Goal: Information Seeking & Learning: Learn about a topic

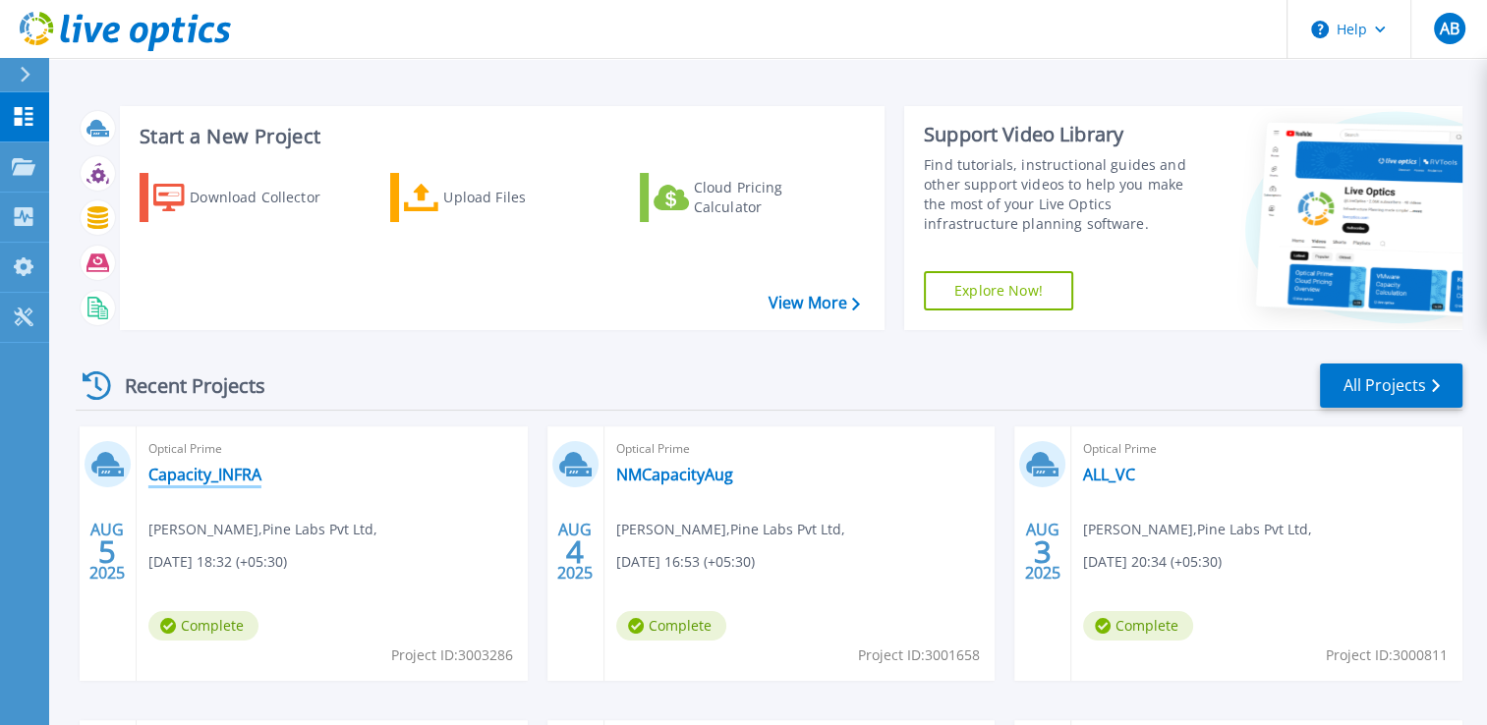
click at [206, 475] on link "Capacity_INFRA" at bounding box center [204, 475] width 113 height 20
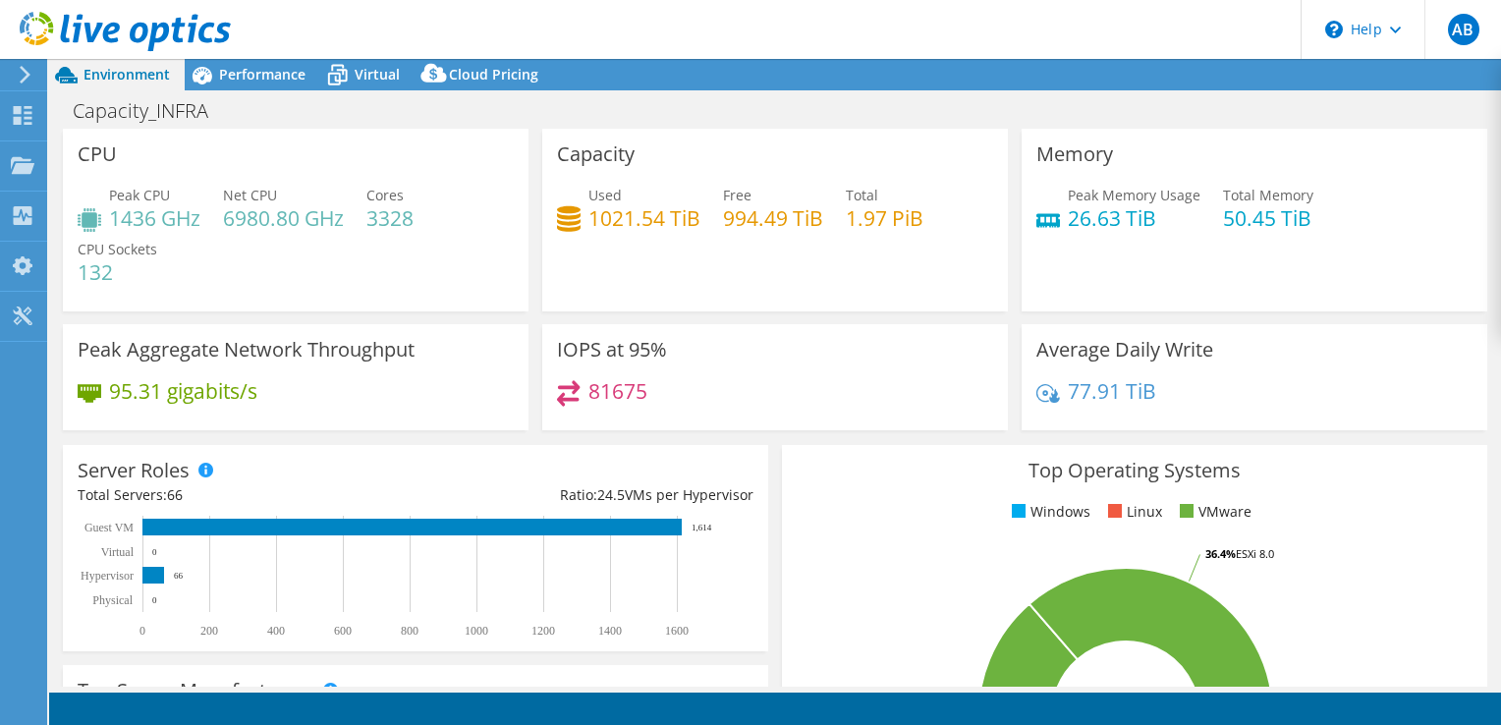
select select "Mumbai"
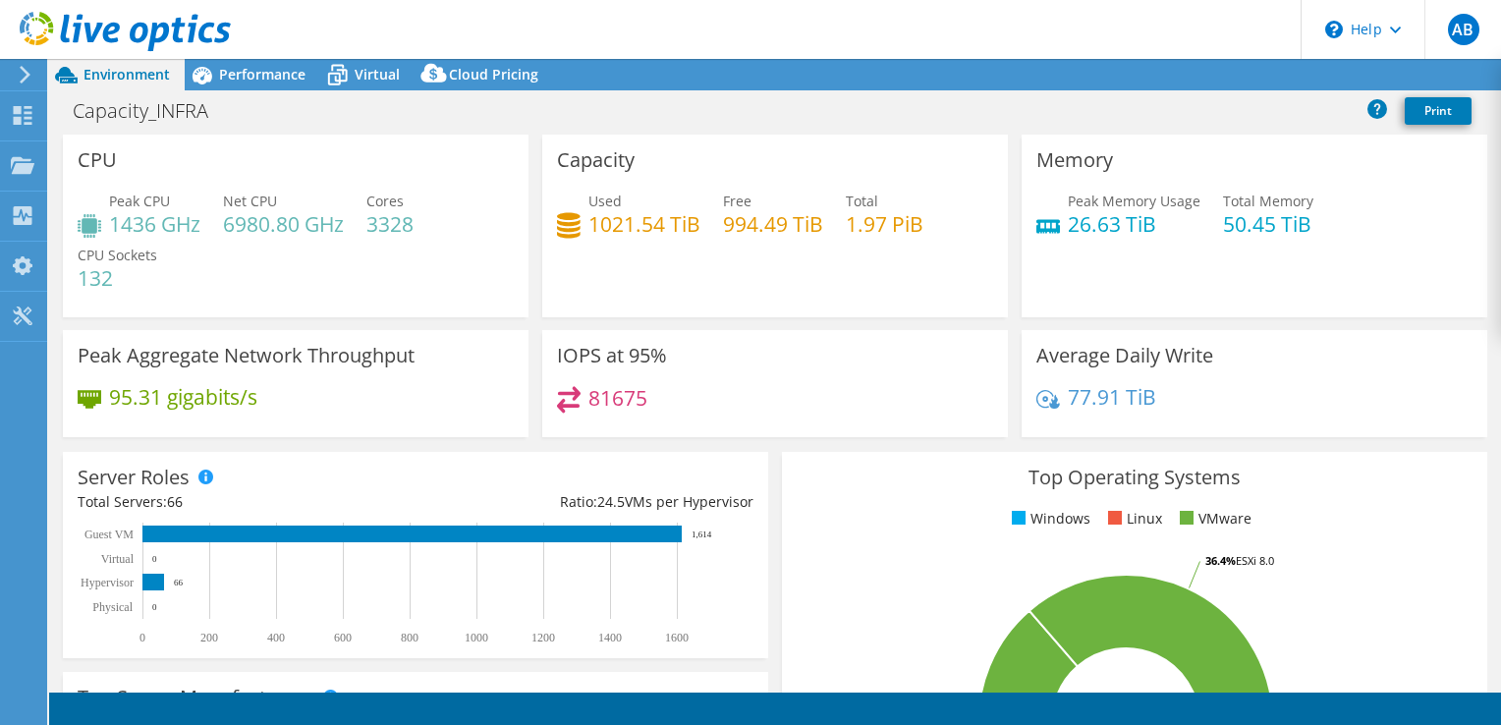
select select "INR"
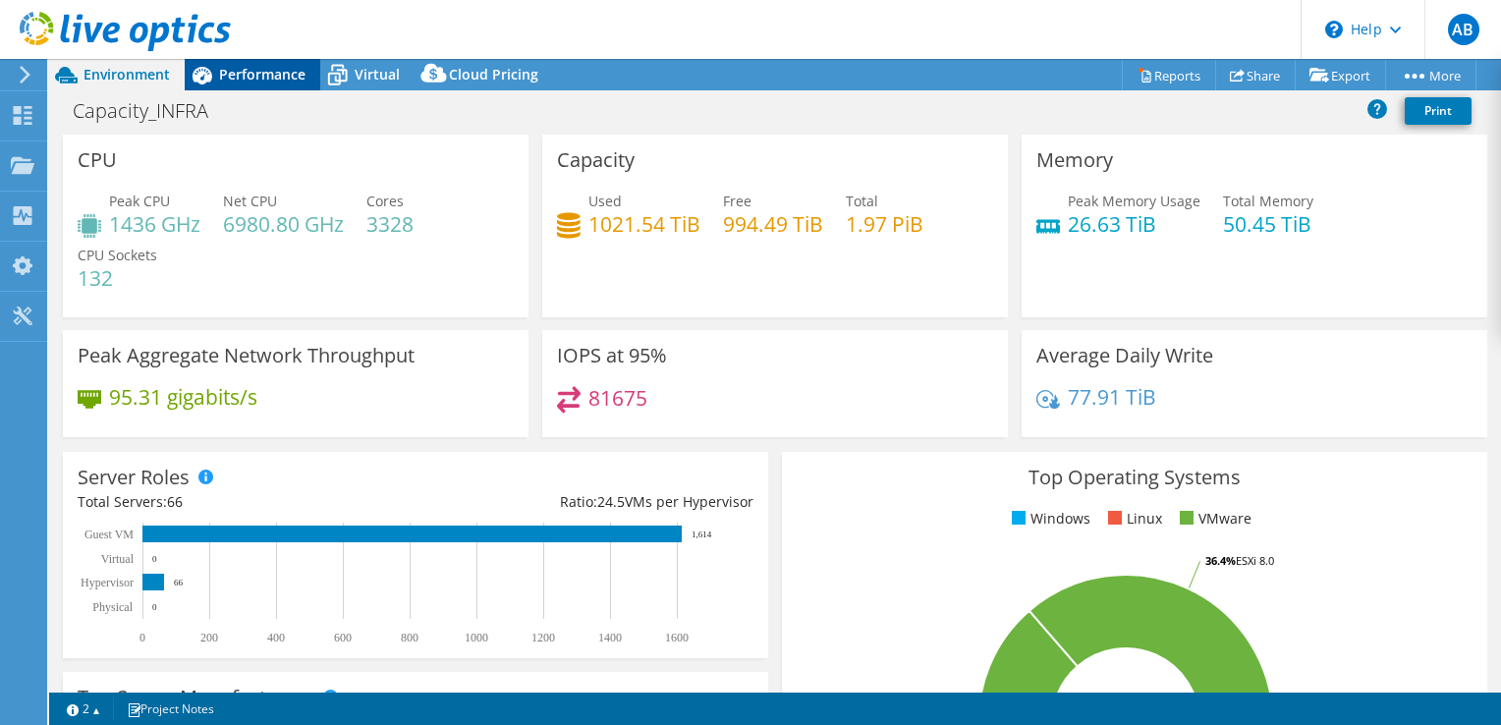
click at [242, 76] on span "Performance" at bounding box center [262, 74] width 86 height 19
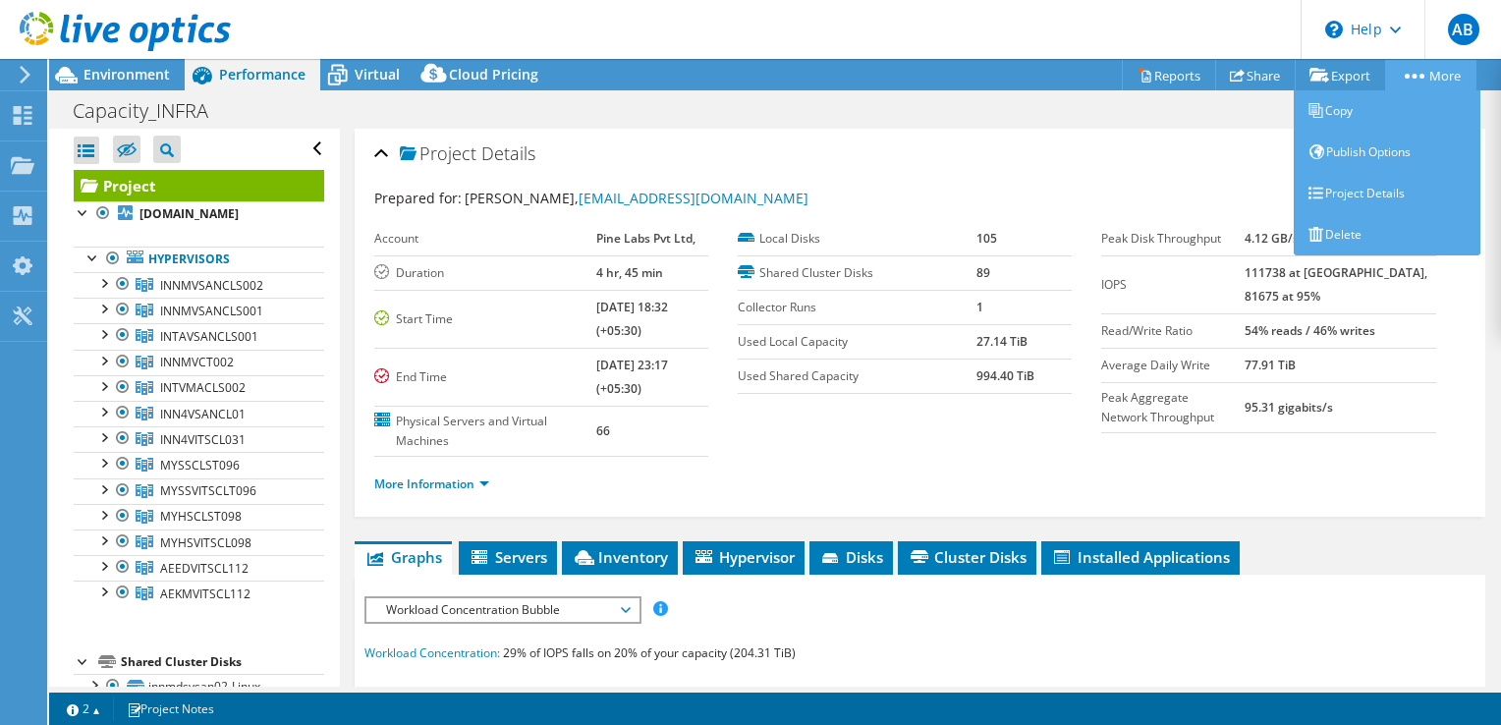
click at [1395, 77] on link "More" at bounding box center [1430, 75] width 91 height 30
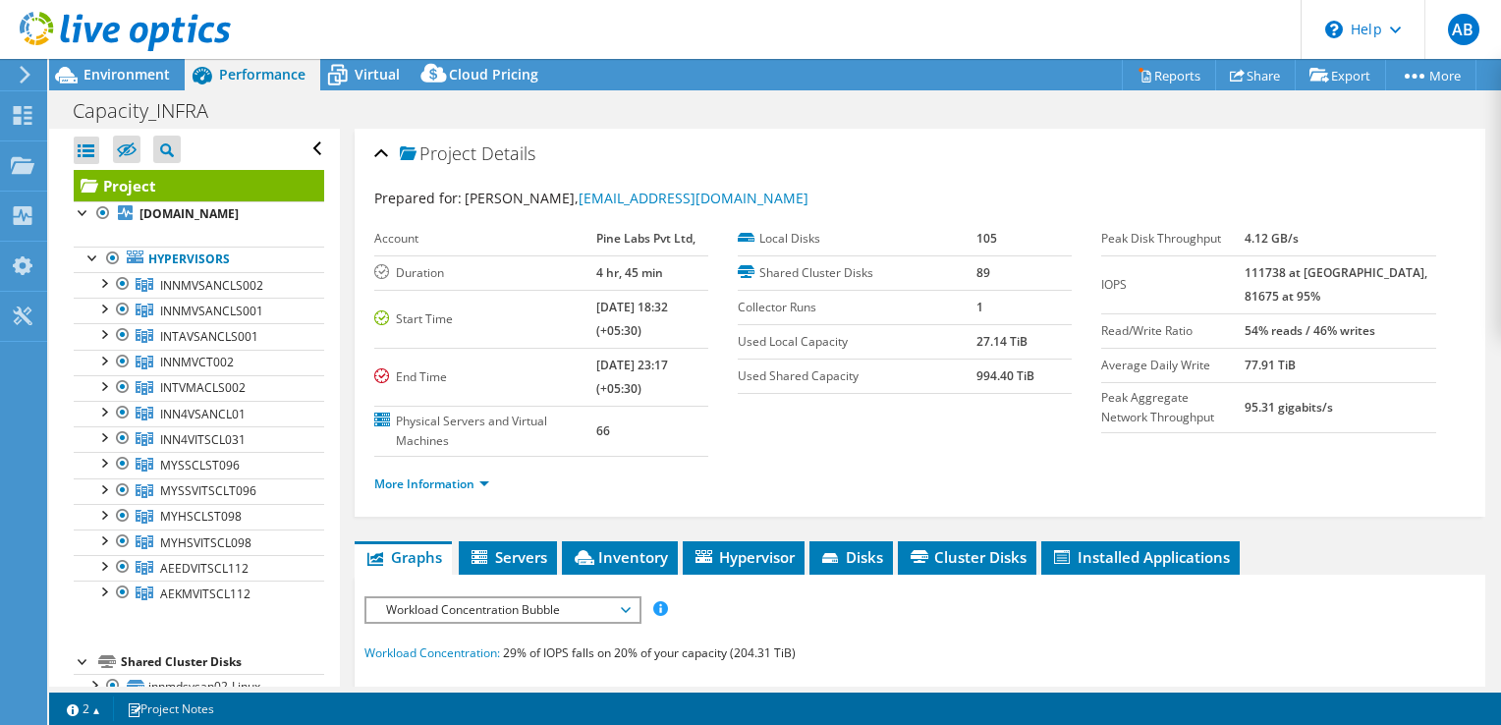
drag, startPoint x: 157, startPoint y: 176, endPoint x: 625, endPoint y: 116, distance: 471.5
click at [625, 116] on div "Capacity_INFRA Print" at bounding box center [775, 110] width 1452 height 36
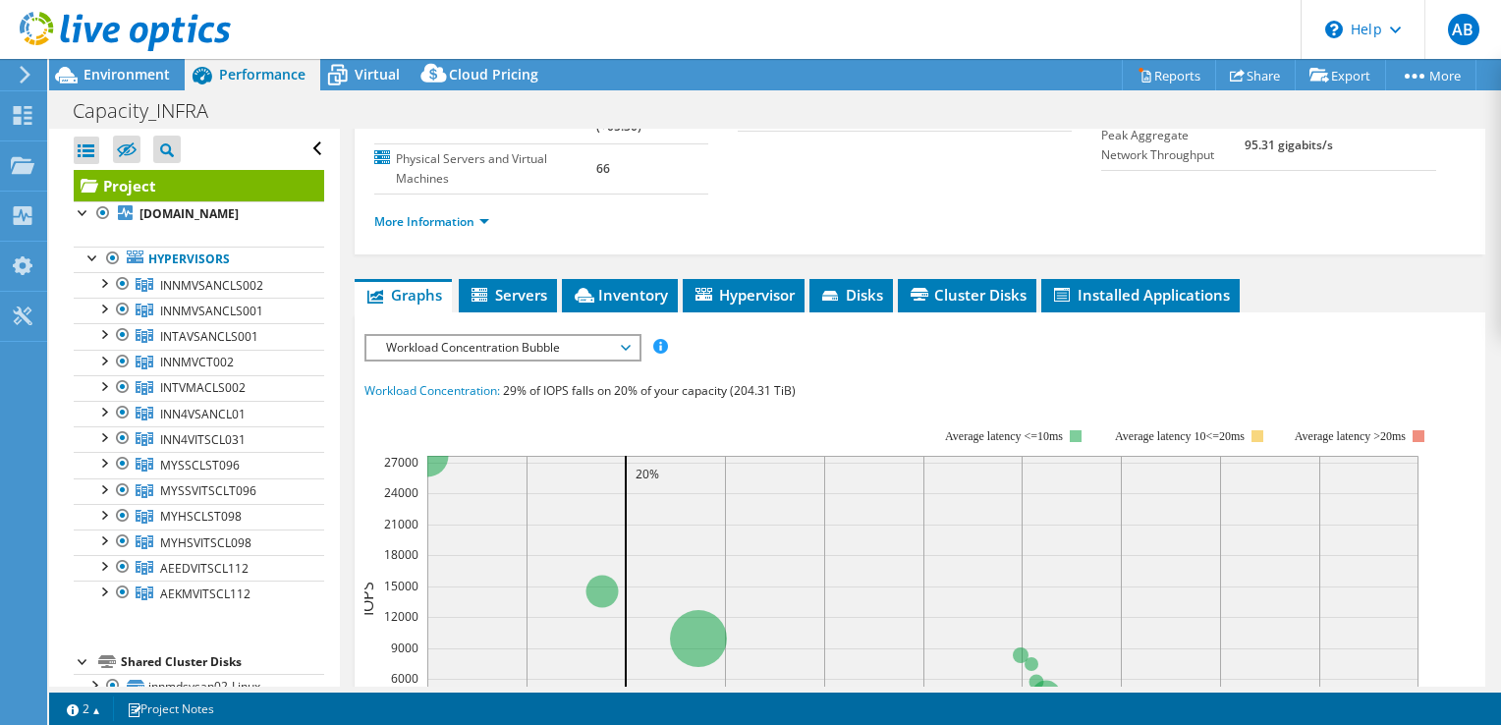
scroll to position [98, 0]
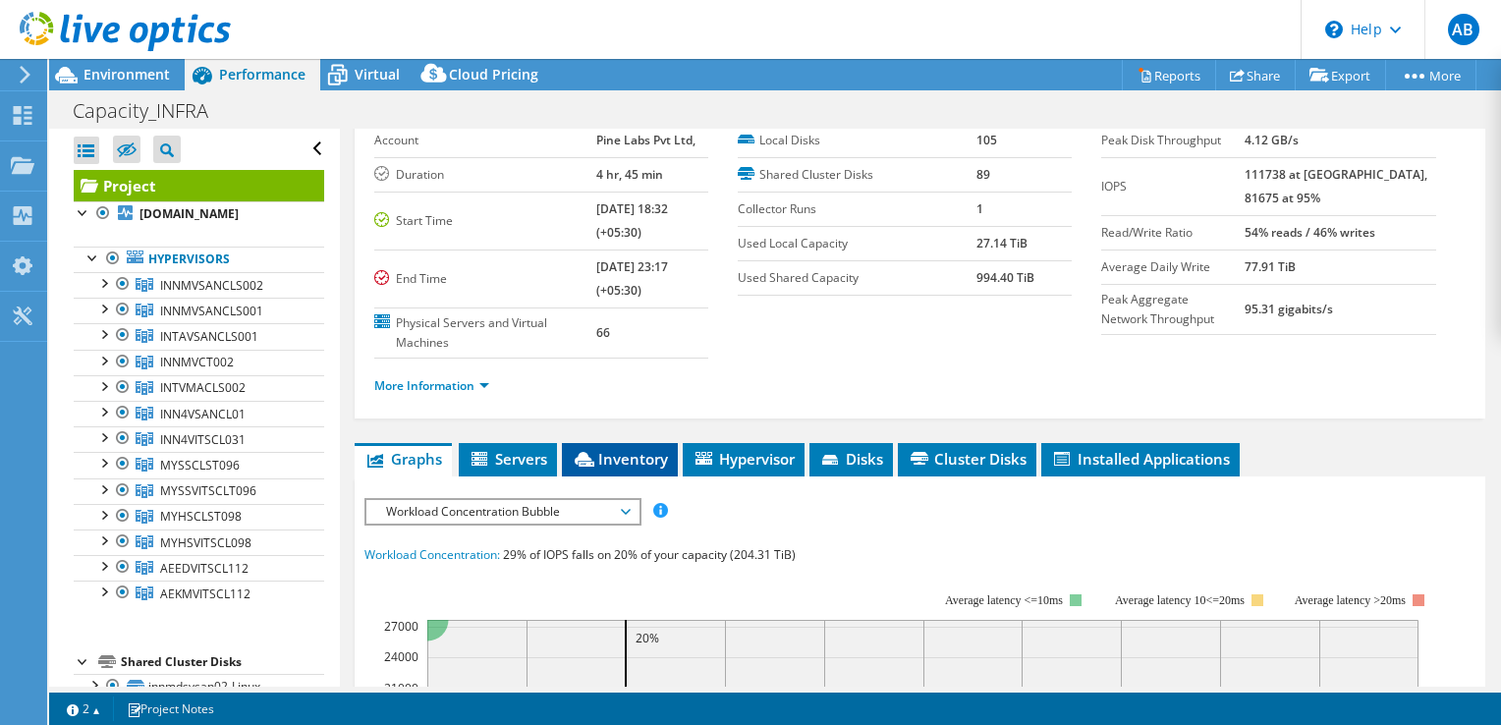
click at [597, 454] on span "Inventory" at bounding box center [620, 459] width 96 height 20
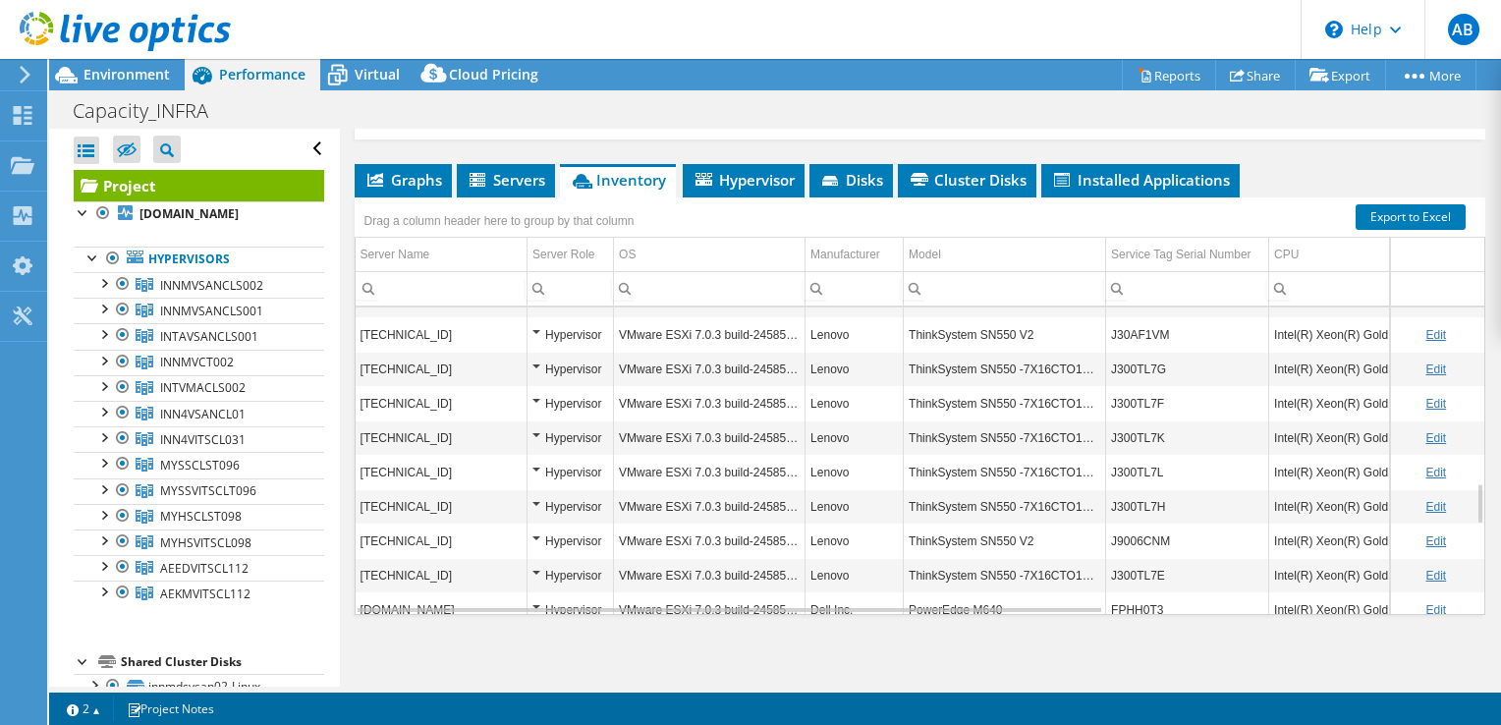
scroll to position [1887, 0]
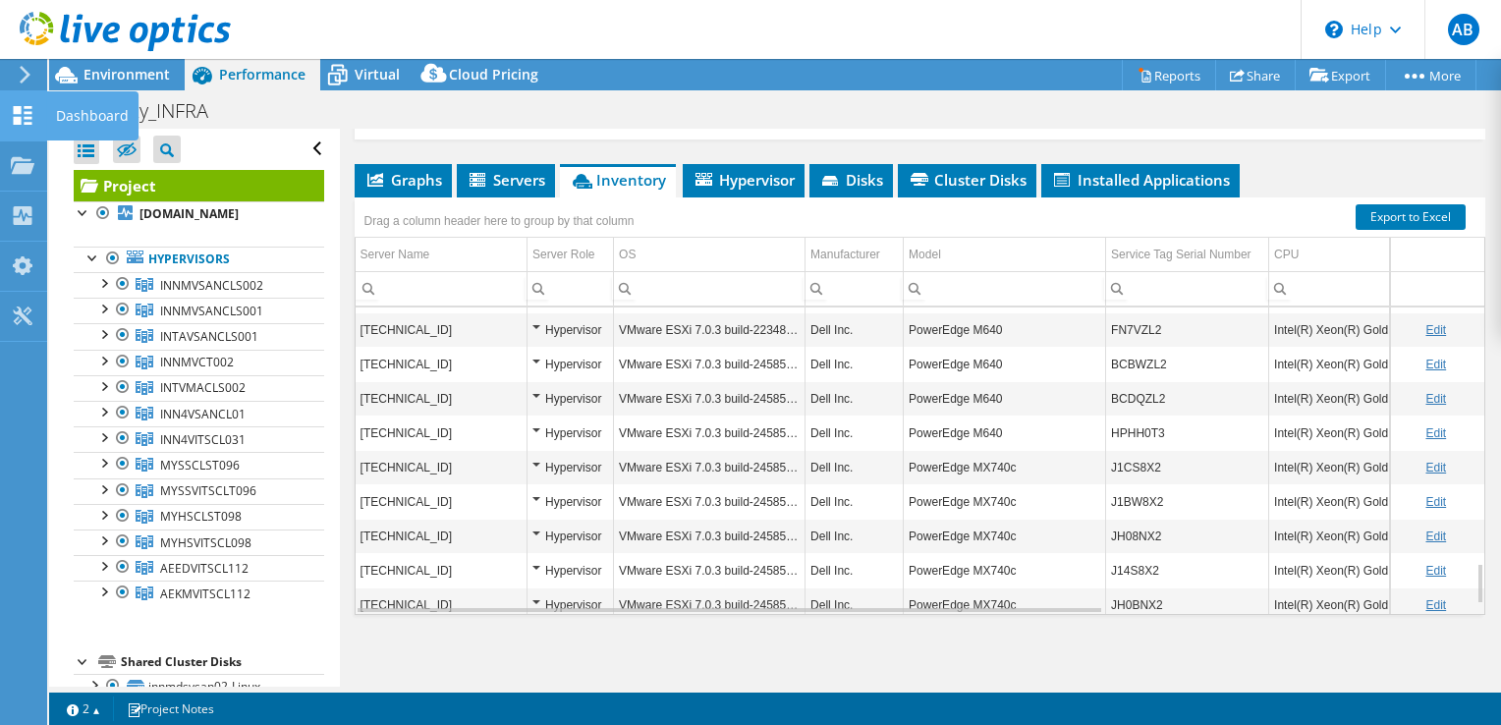
click at [66, 120] on div "Dashboard" at bounding box center [92, 115] width 92 height 49
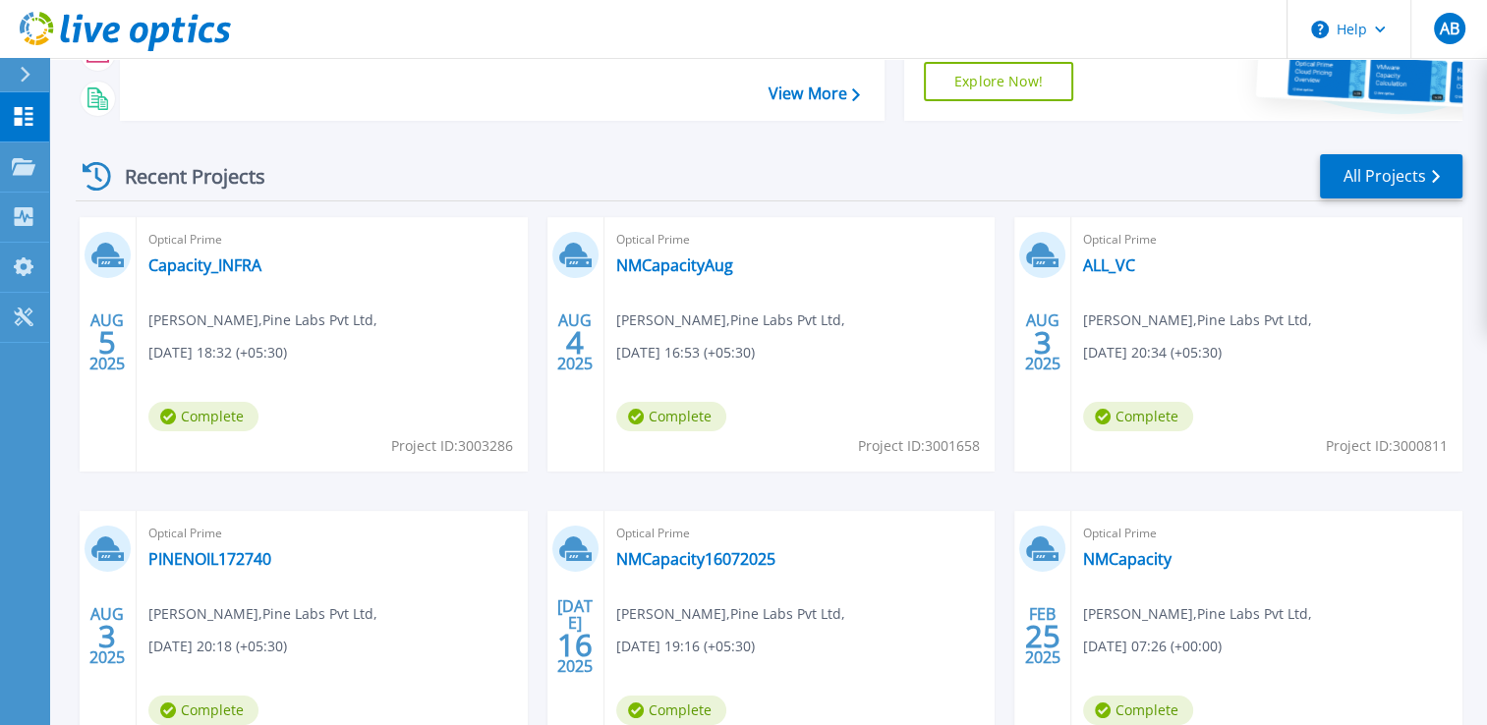
scroll to position [363, 0]
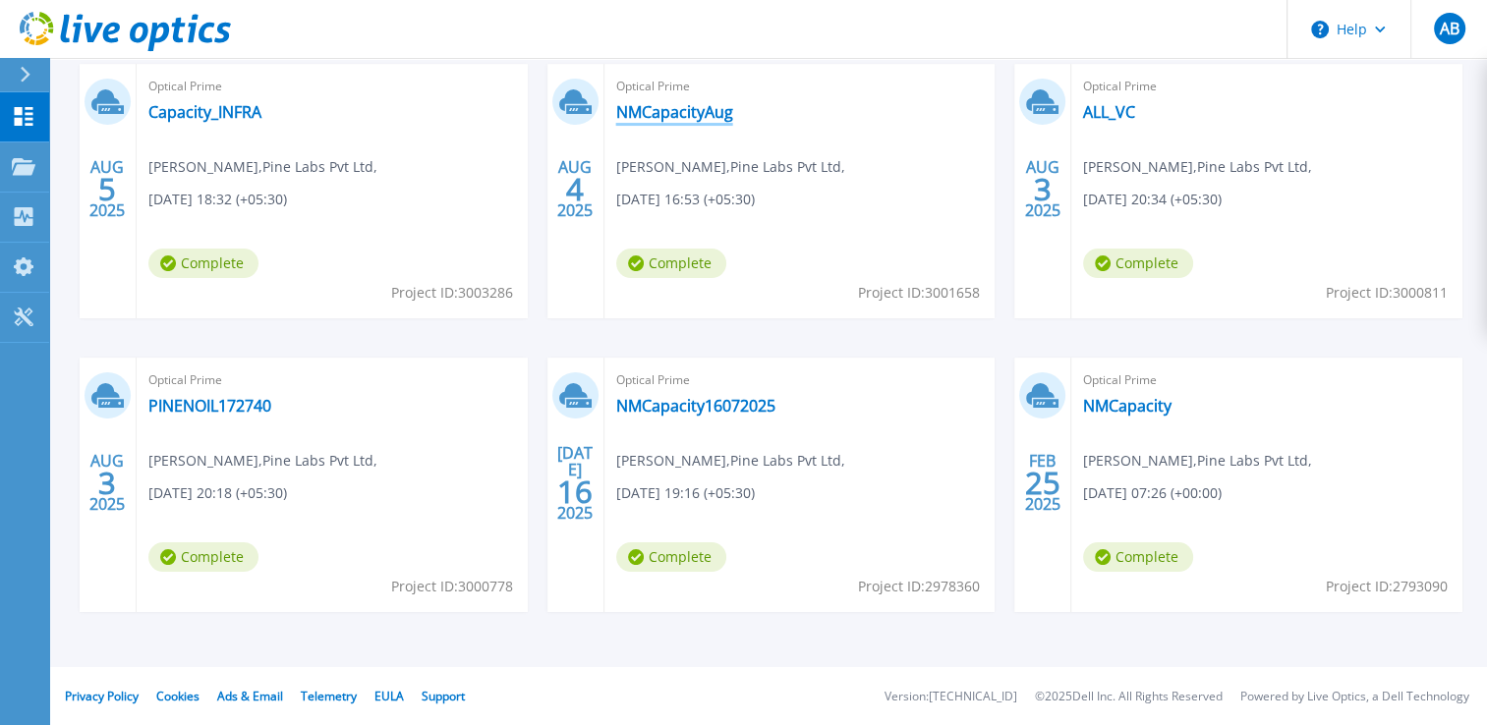
click at [691, 111] on link "NMCapacityAug" at bounding box center [674, 112] width 117 height 20
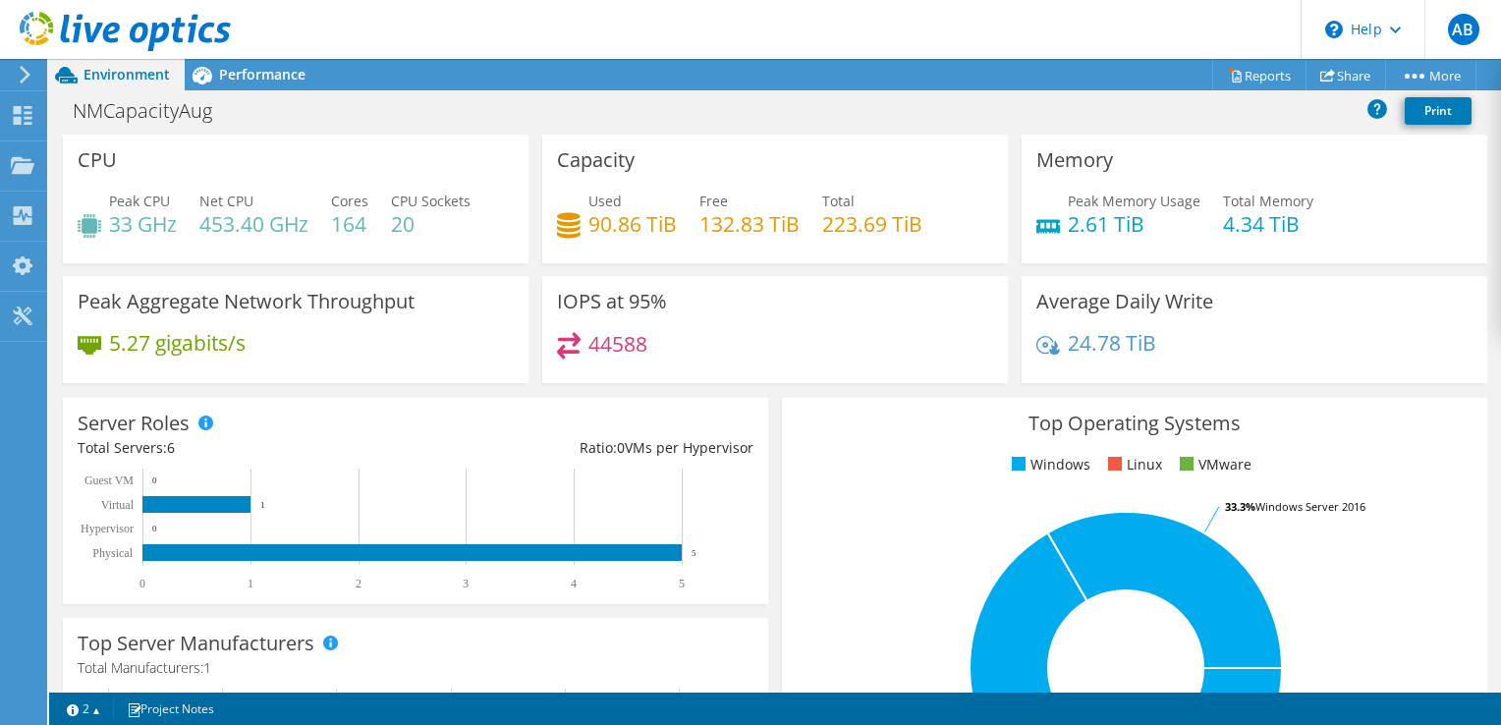
click at [832, 385] on div "IOPS at 95% 44588" at bounding box center [775, 336] width 479 height 120
click at [611, 300] on h3 "IOPS at 95%" at bounding box center [612, 302] width 110 height 22
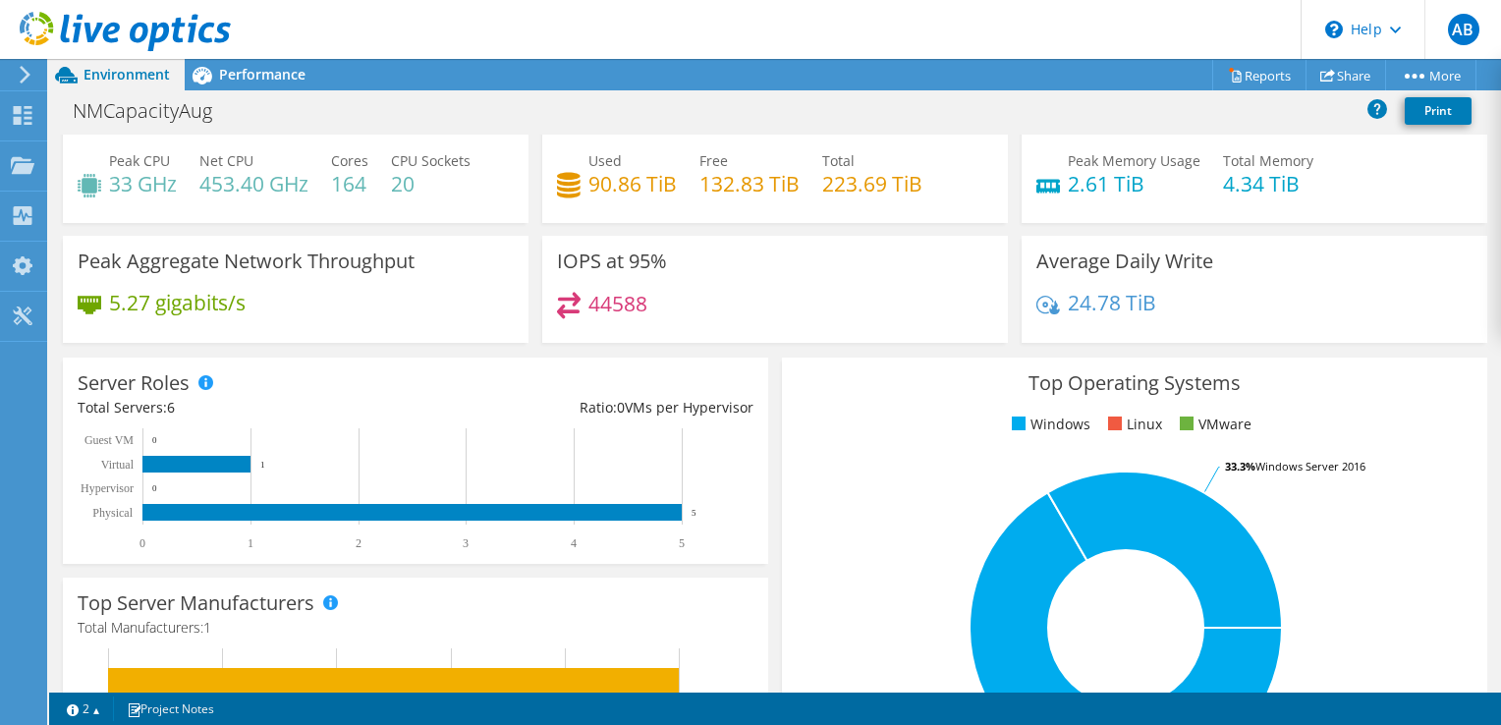
scroll to position [0, 0]
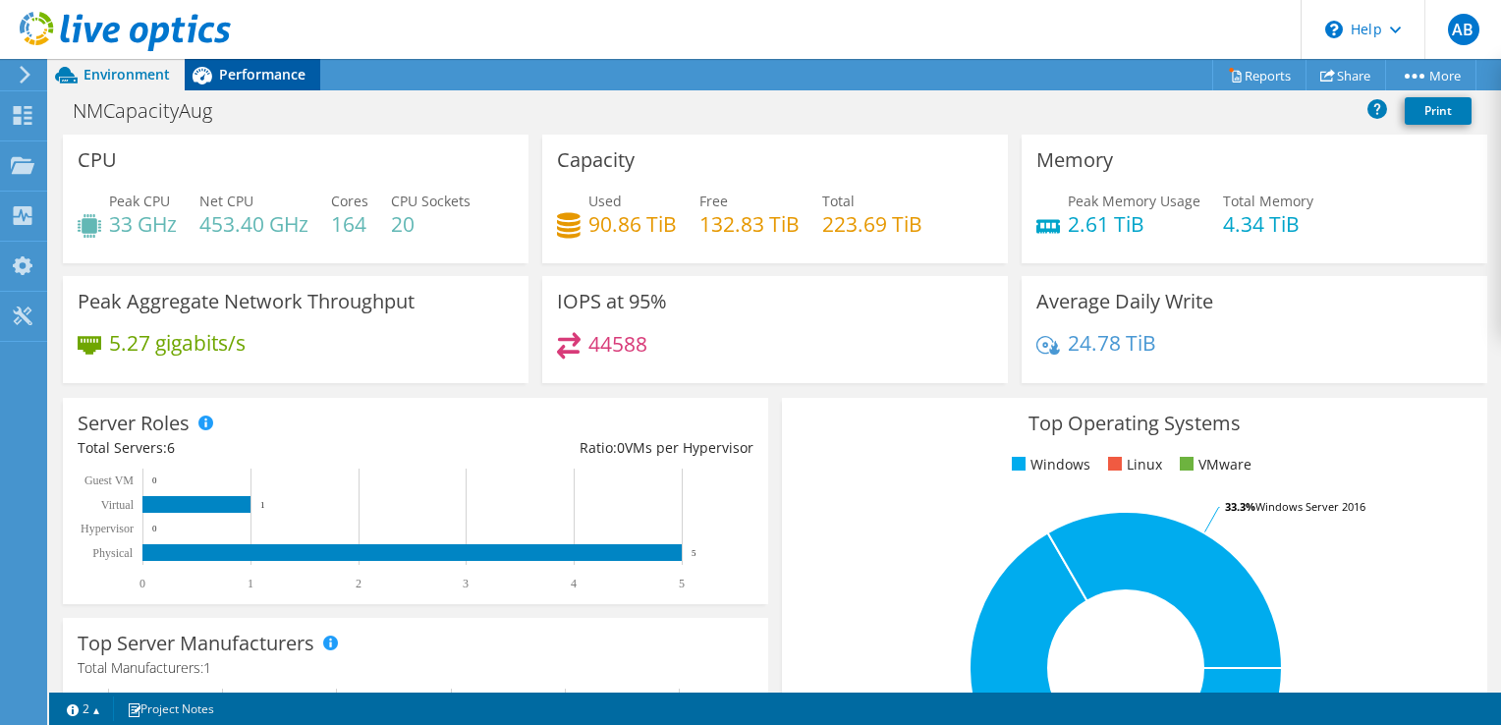
click at [251, 68] on span "Performance" at bounding box center [262, 74] width 86 height 19
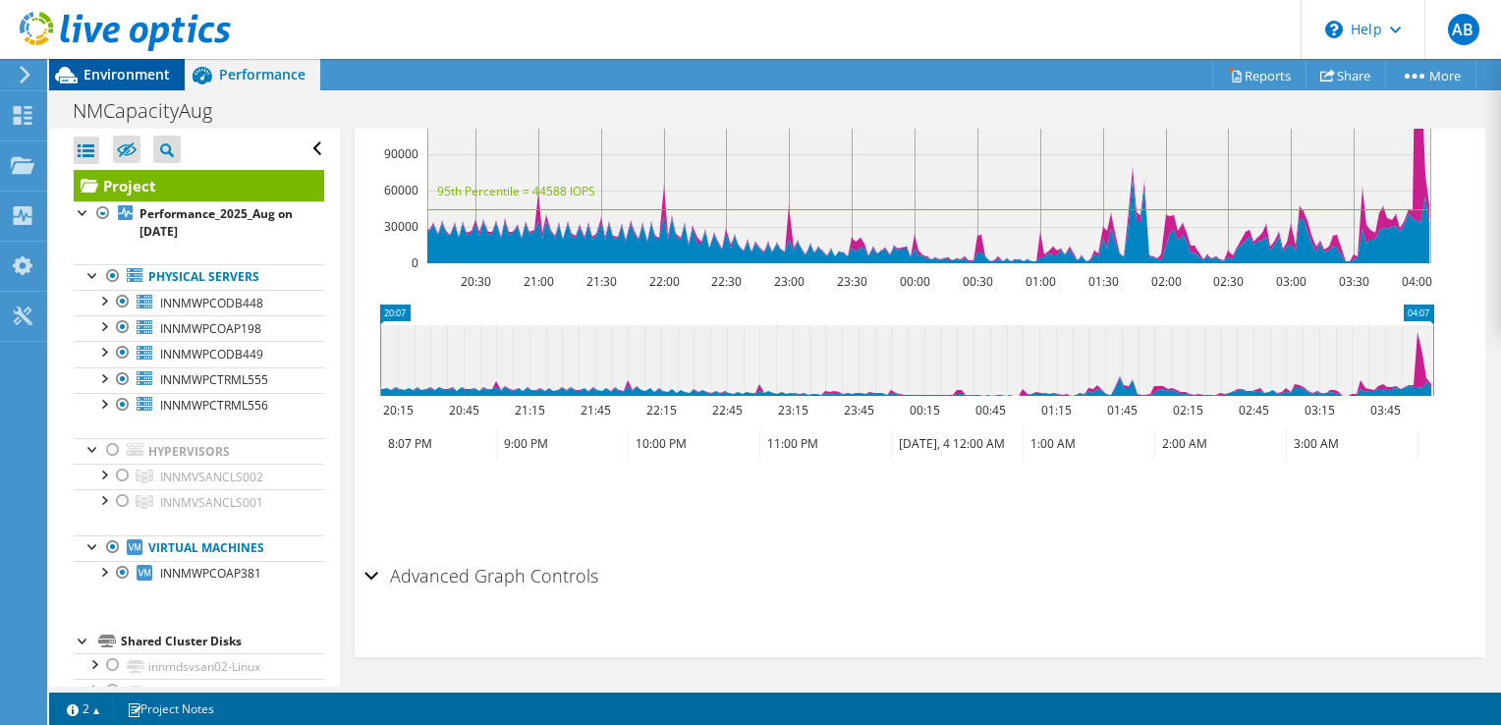
click at [130, 73] on span "Environment" at bounding box center [127, 74] width 86 height 19
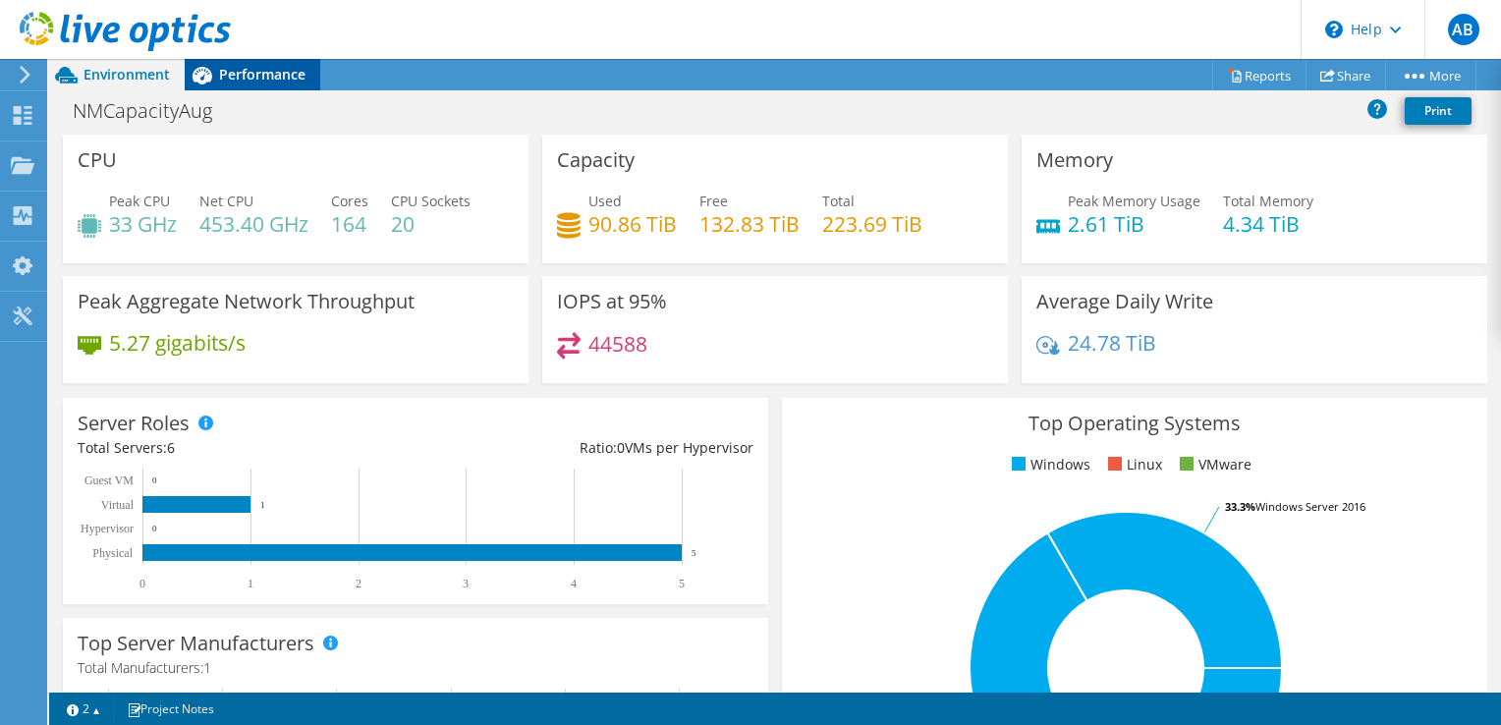
click at [277, 70] on span "Performance" at bounding box center [262, 74] width 86 height 19
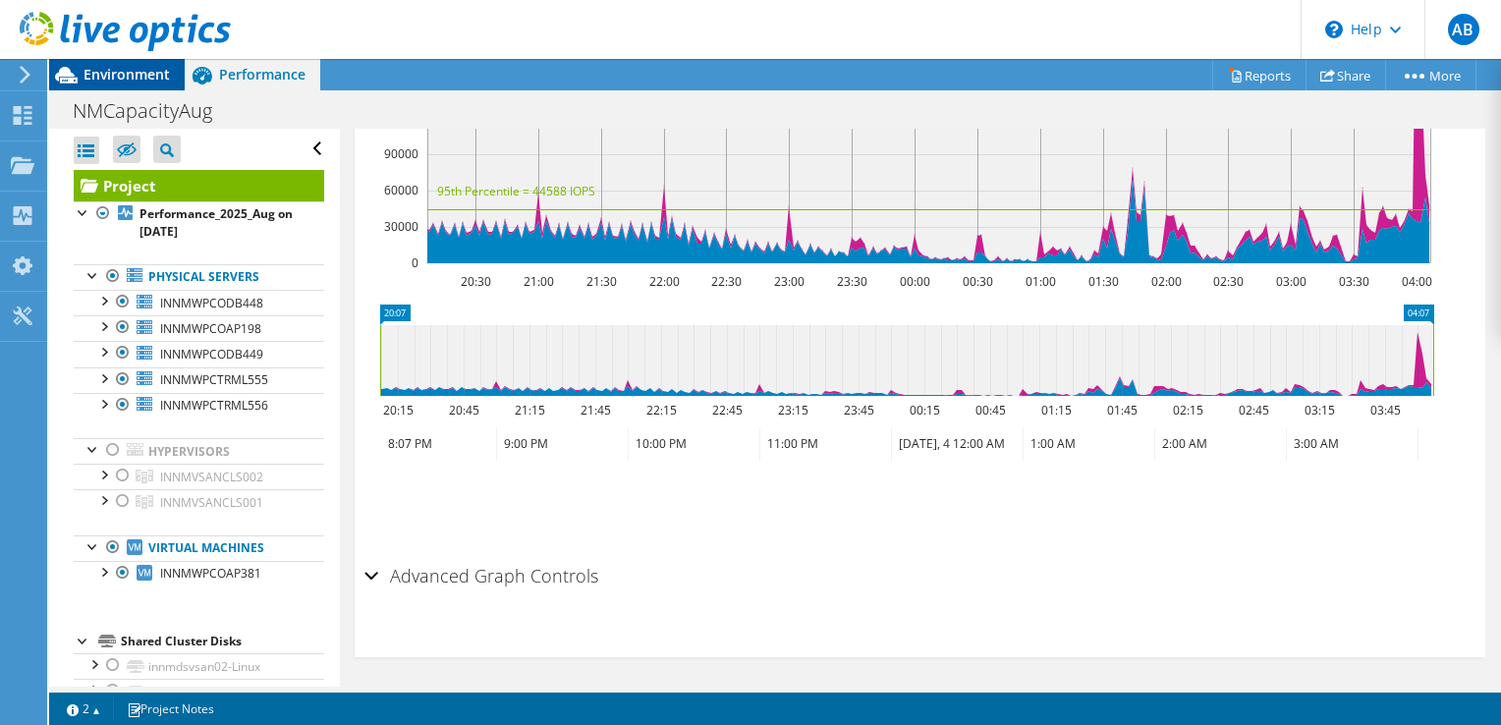
click at [117, 80] on span "Environment" at bounding box center [127, 74] width 86 height 19
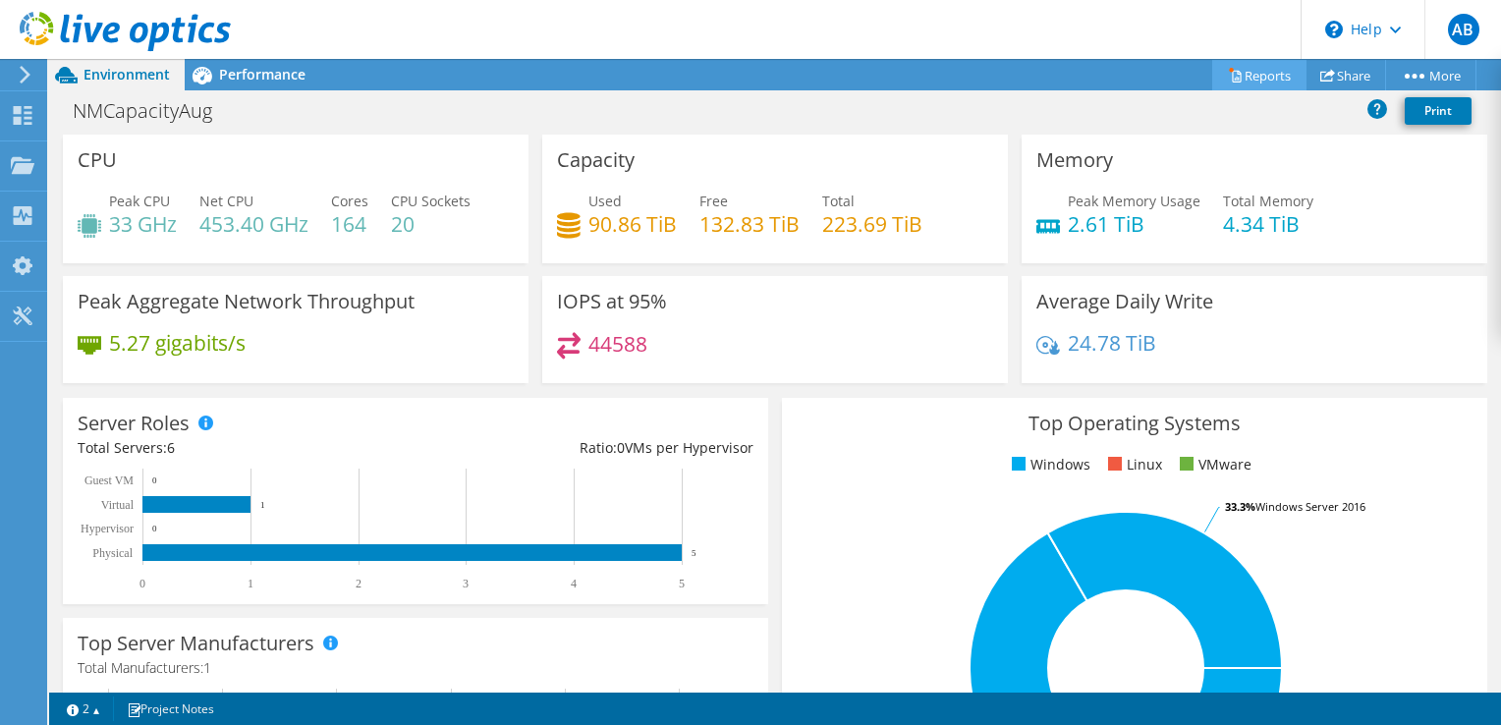
click at [1271, 81] on link "Reports" at bounding box center [1259, 75] width 94 height 30
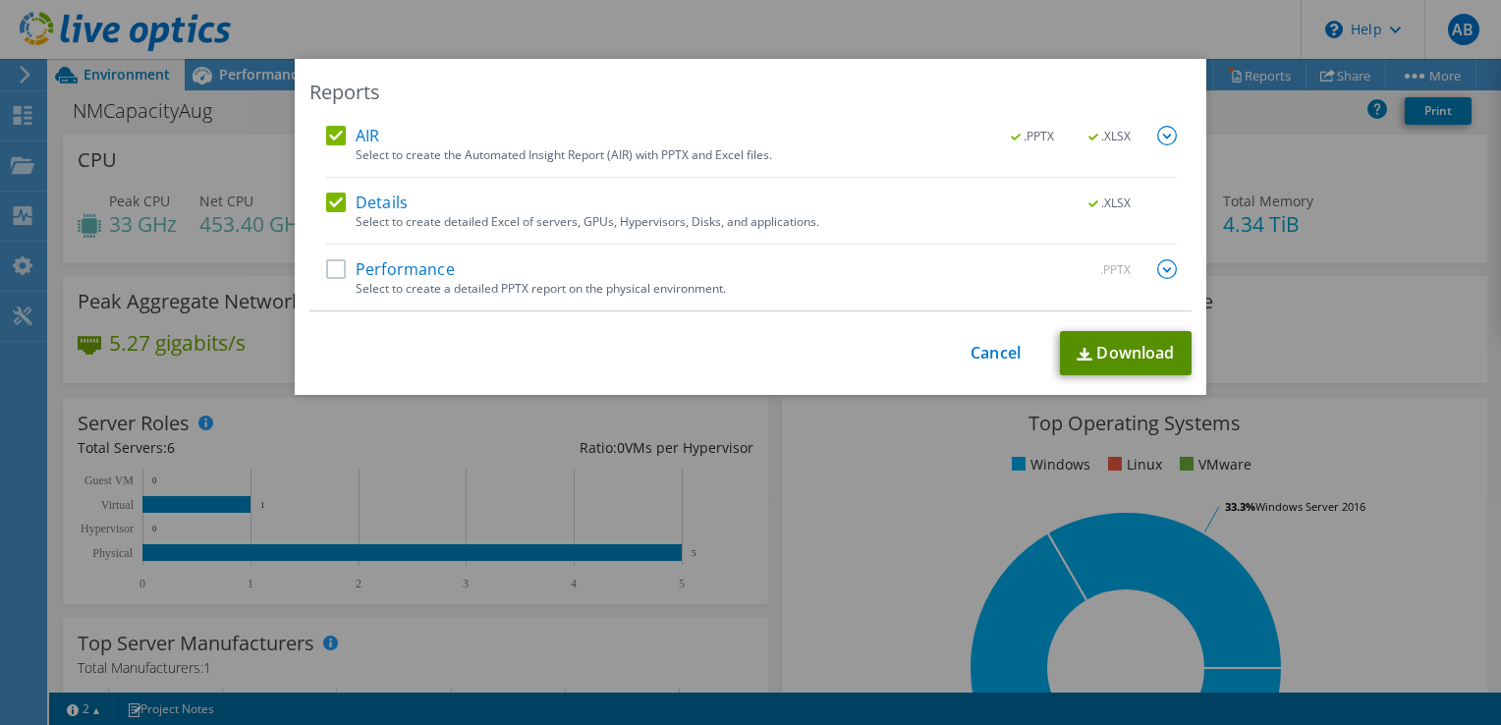
click at [1109, 339] on link "Download" at bounding box center [1126, 353] width 132 height 44
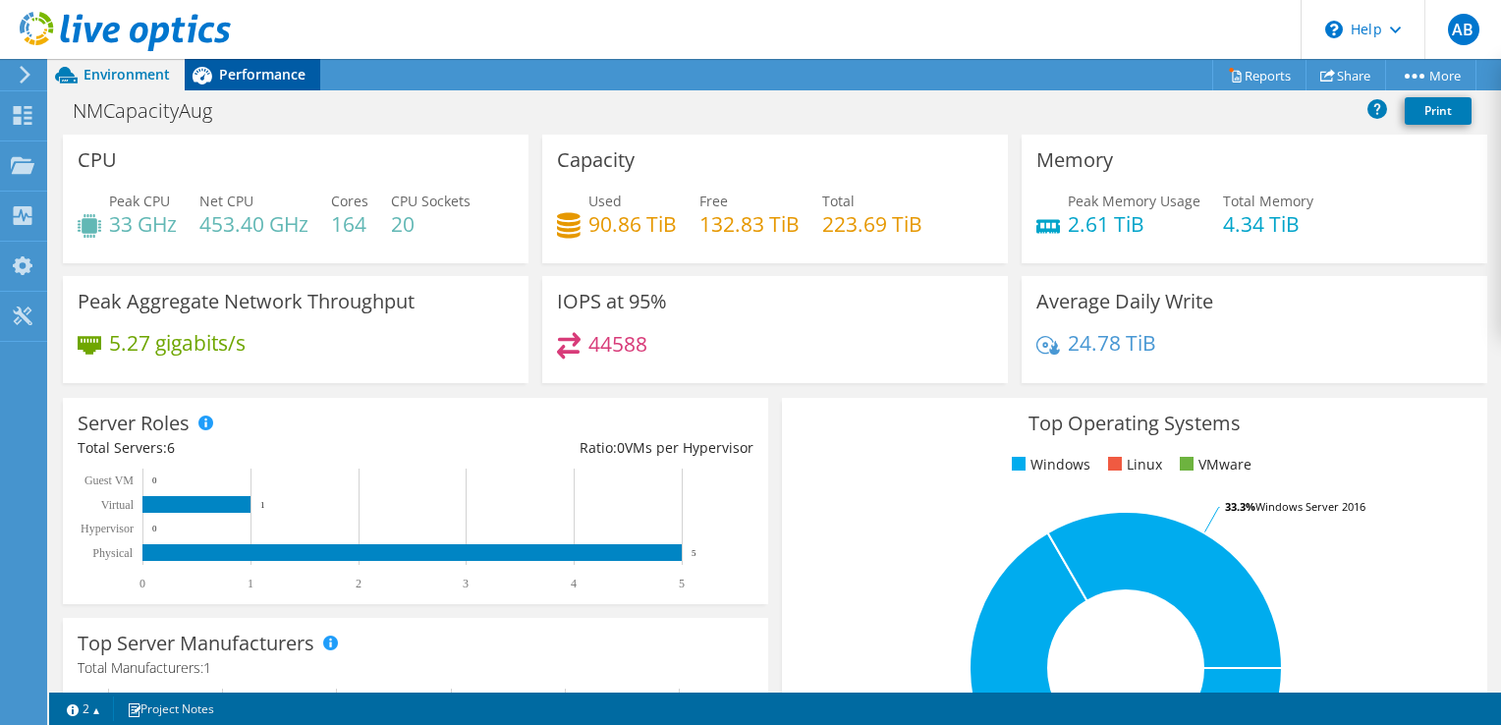
click at [242, 78] on span "Performance" at bounding box center [262, 74] width 86 height 19
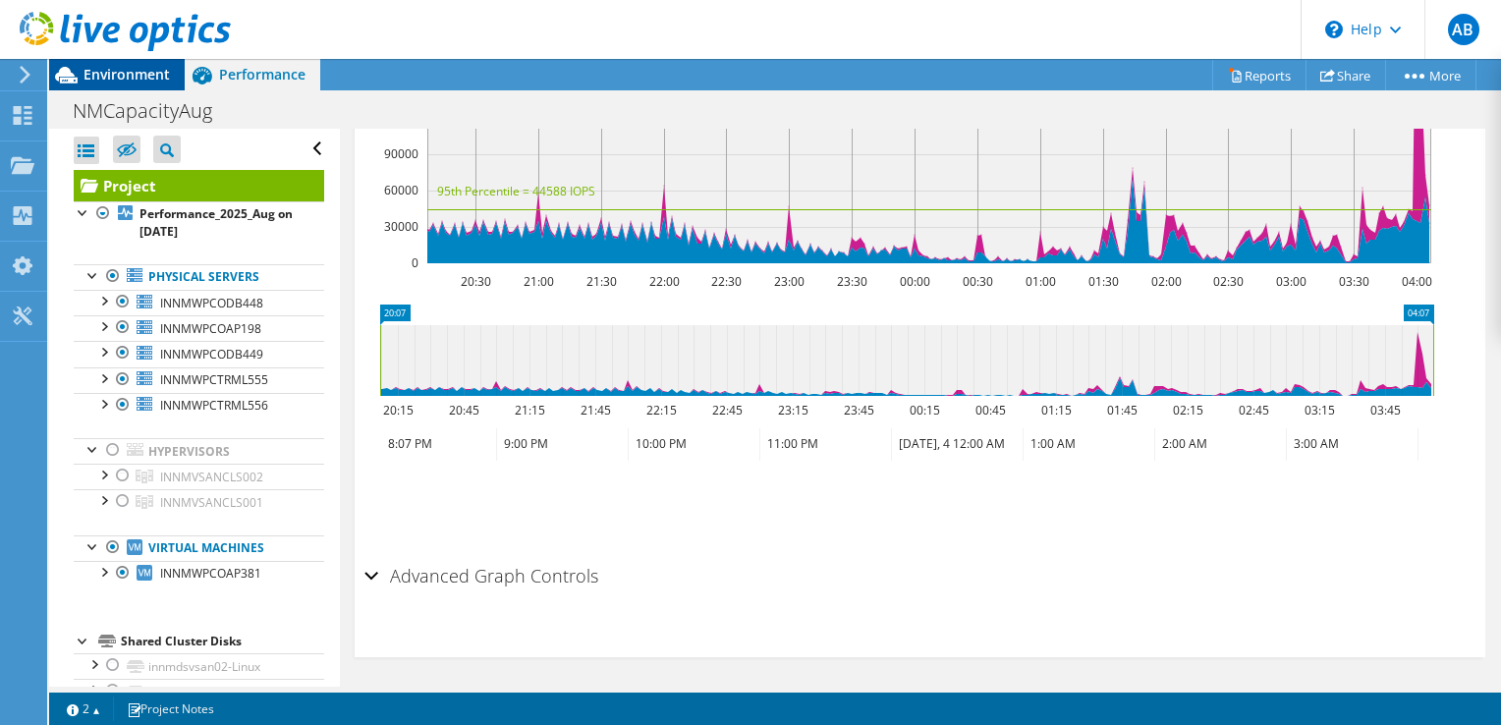
click at [140, 76] on span "Environment" at bounding box center [127, 74] width 86 height 19
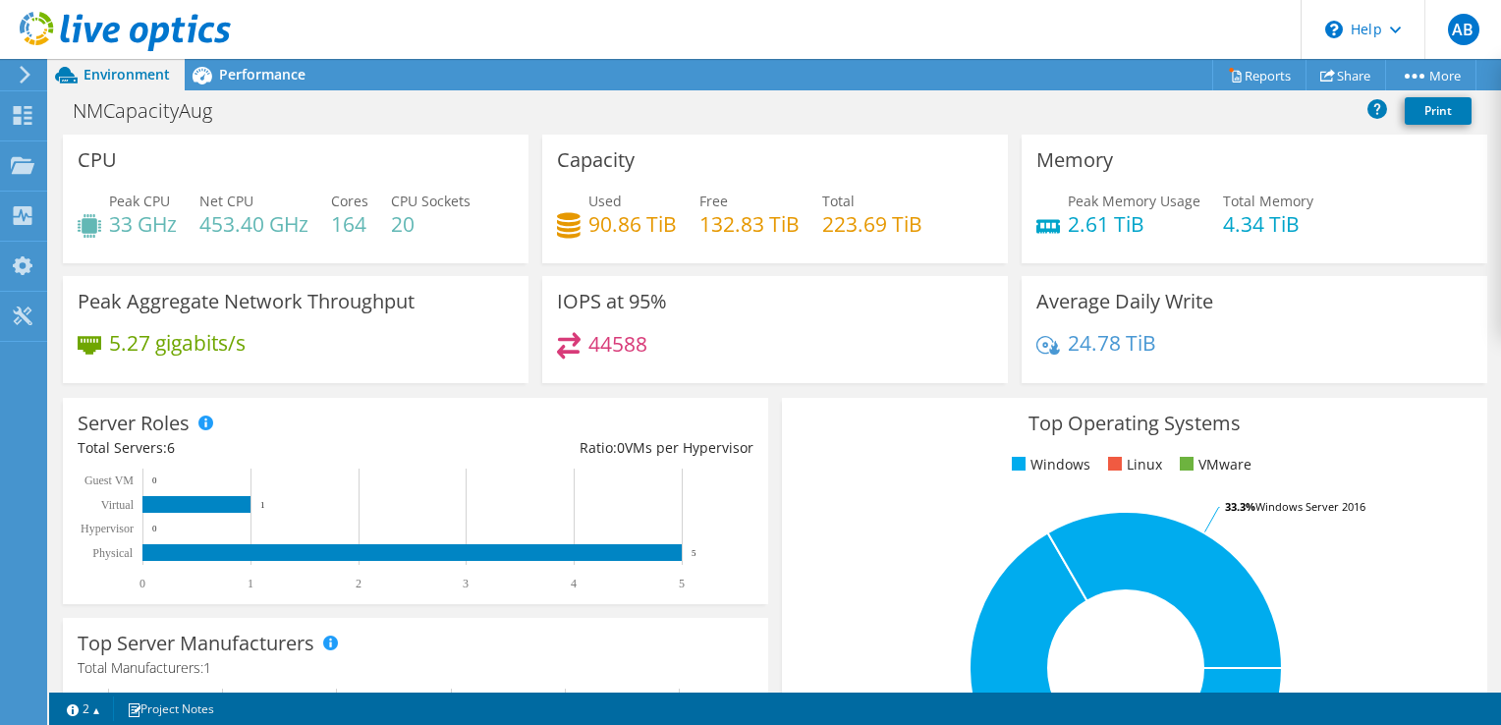
click at [22, 78] on icon at bounding box center [25, 75] width 15 height 18
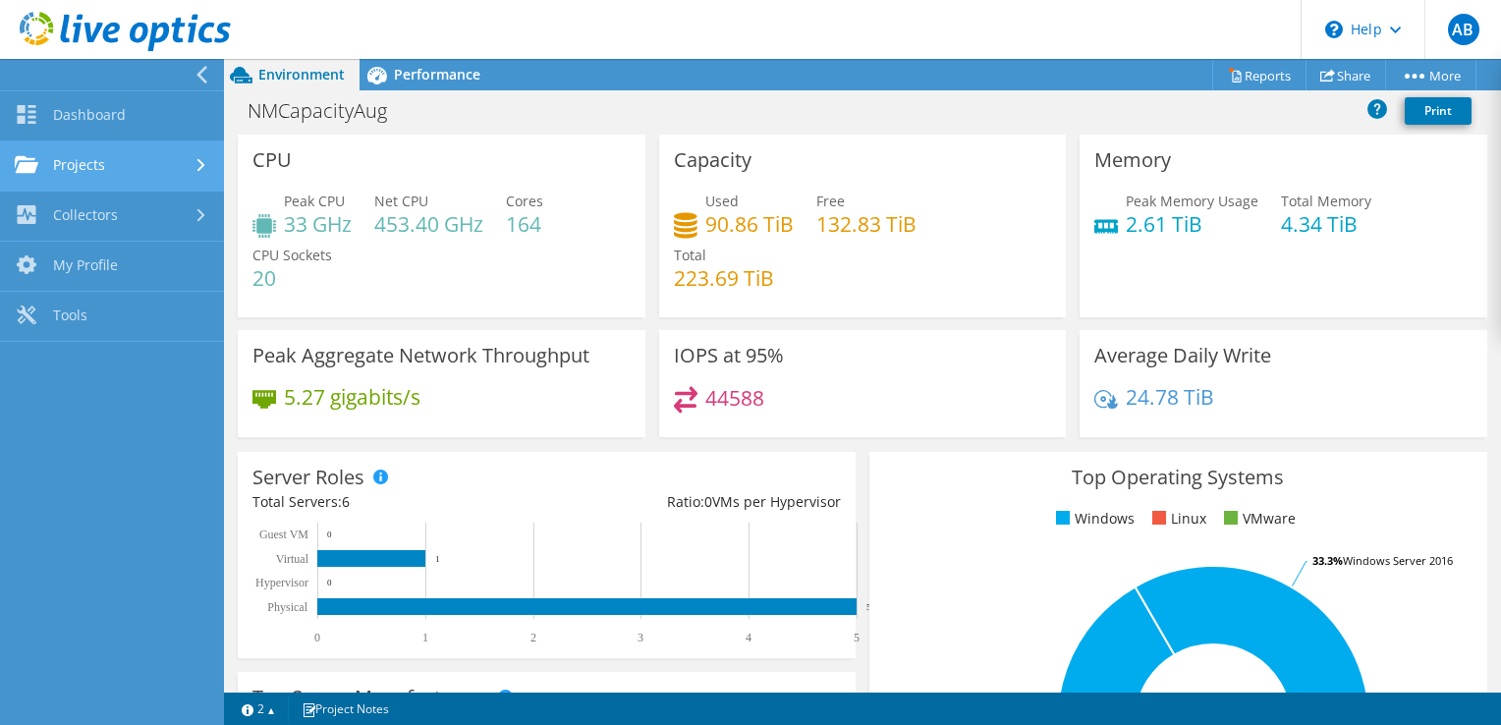
click at [141, 167] on link "Projects" at bounding box center [112, 166] width 224 height 50
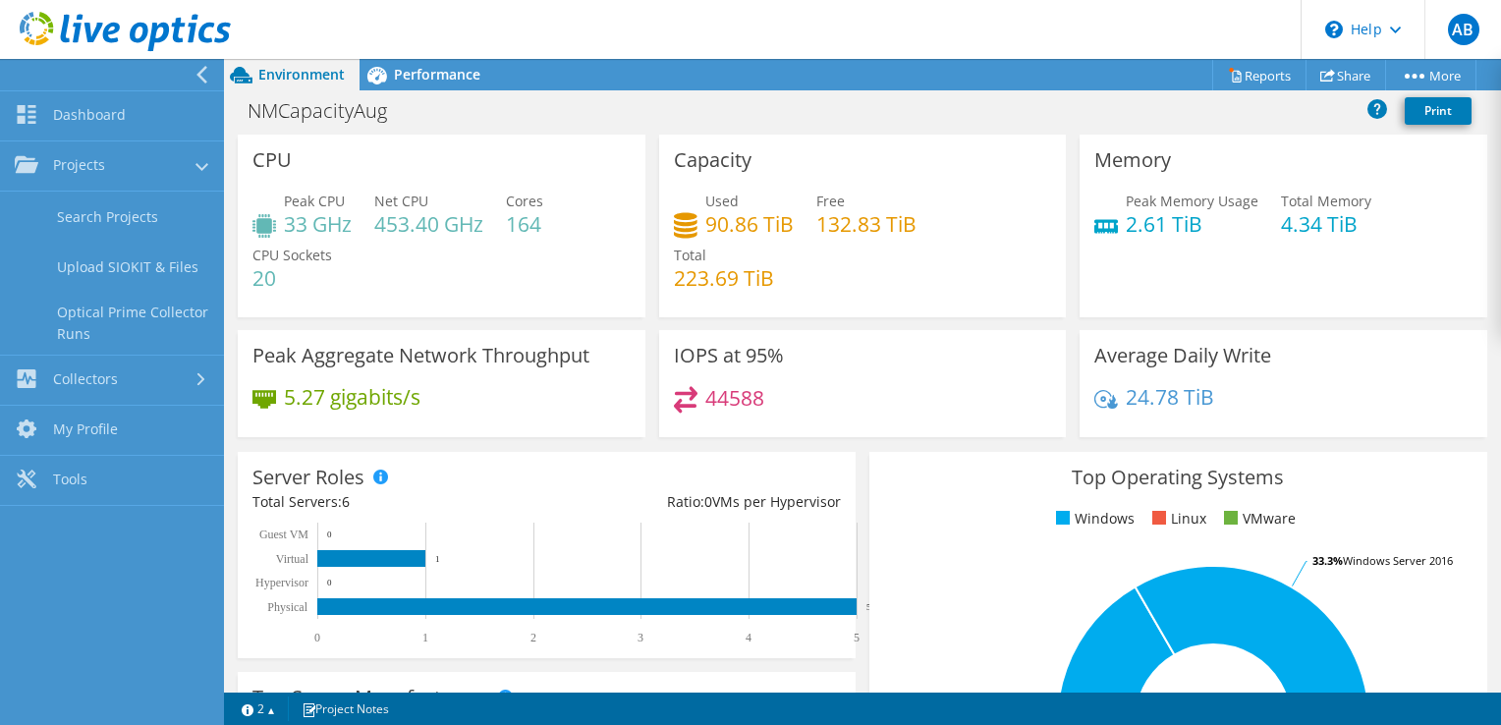
click at [514, 117] on div "NMCapacityAug Print" at bounding box center [862, 110] width 1277 height 36
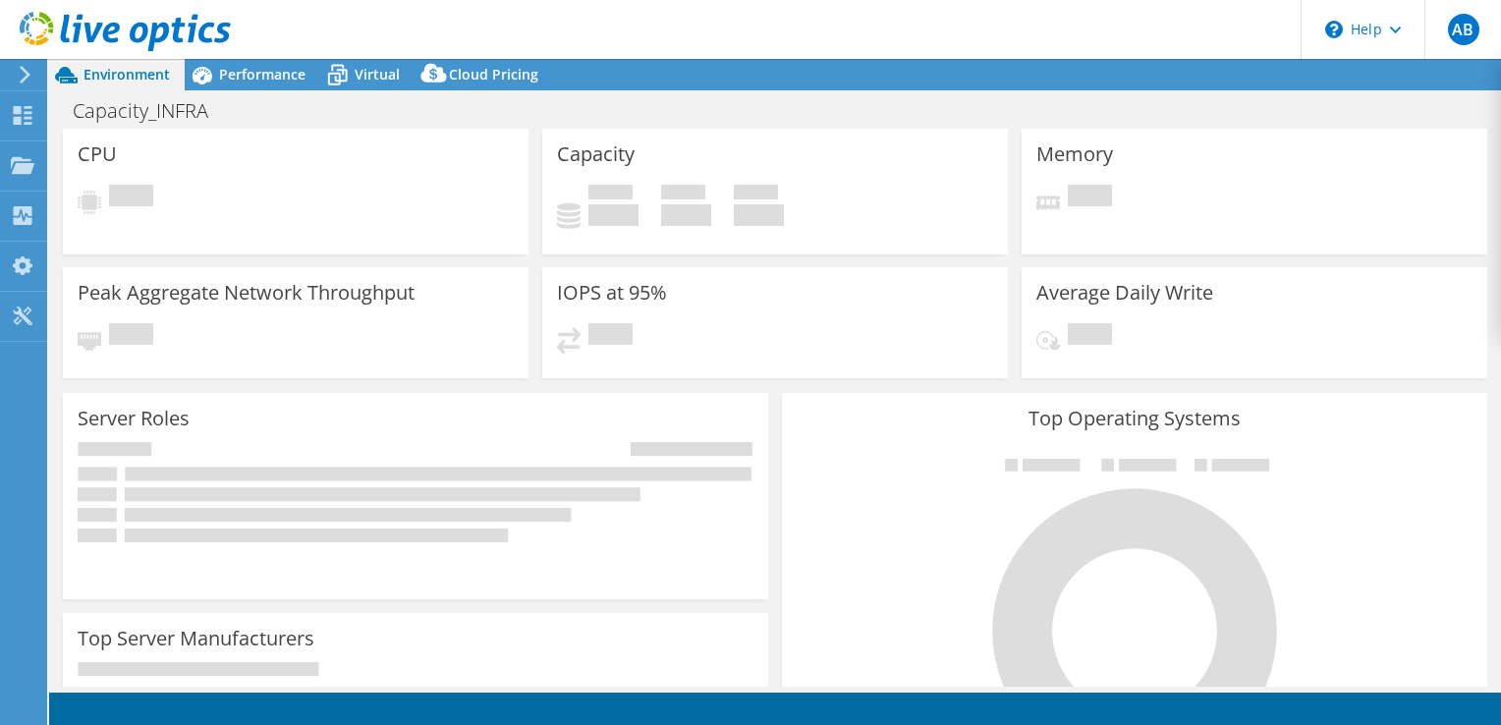
select select "[GEOGRAPHIC_DATA]"
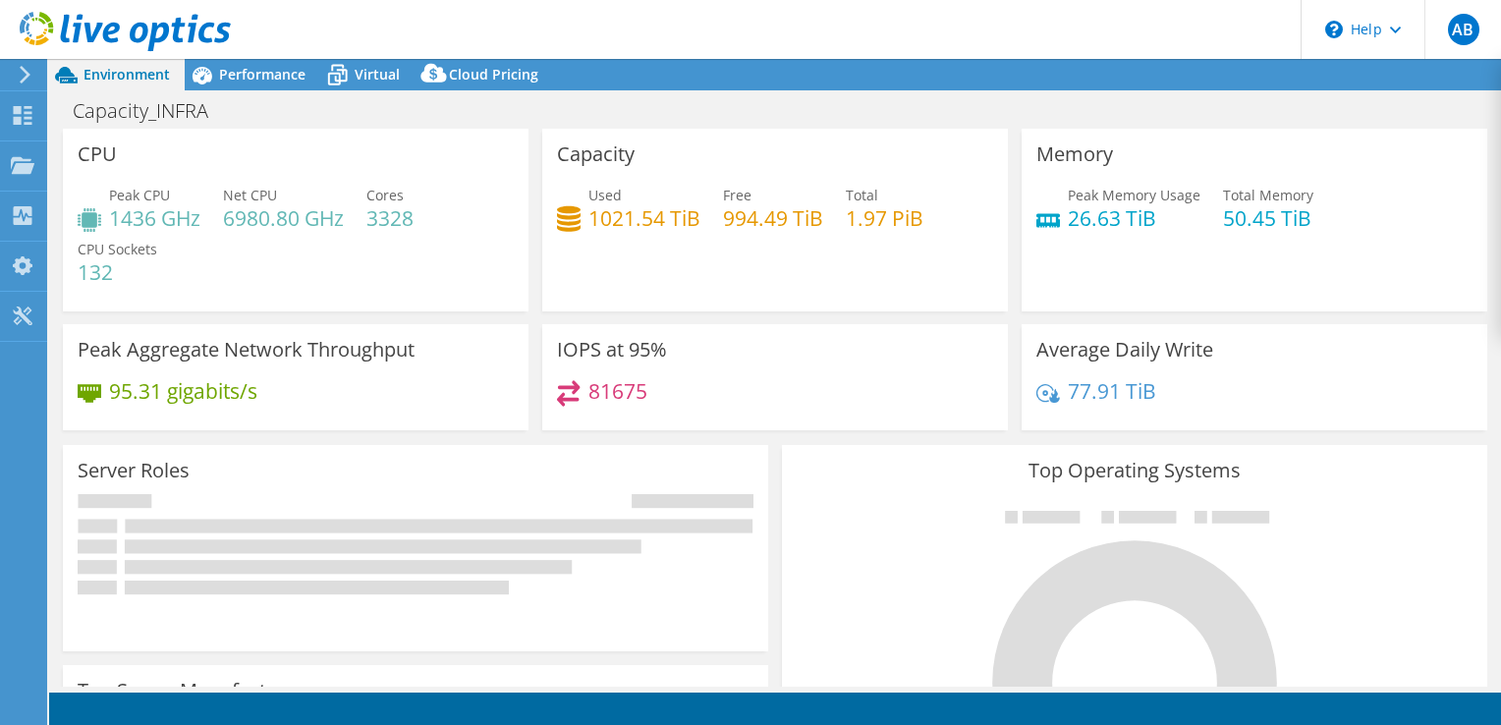
select select "Mumbai"
select select "INR"
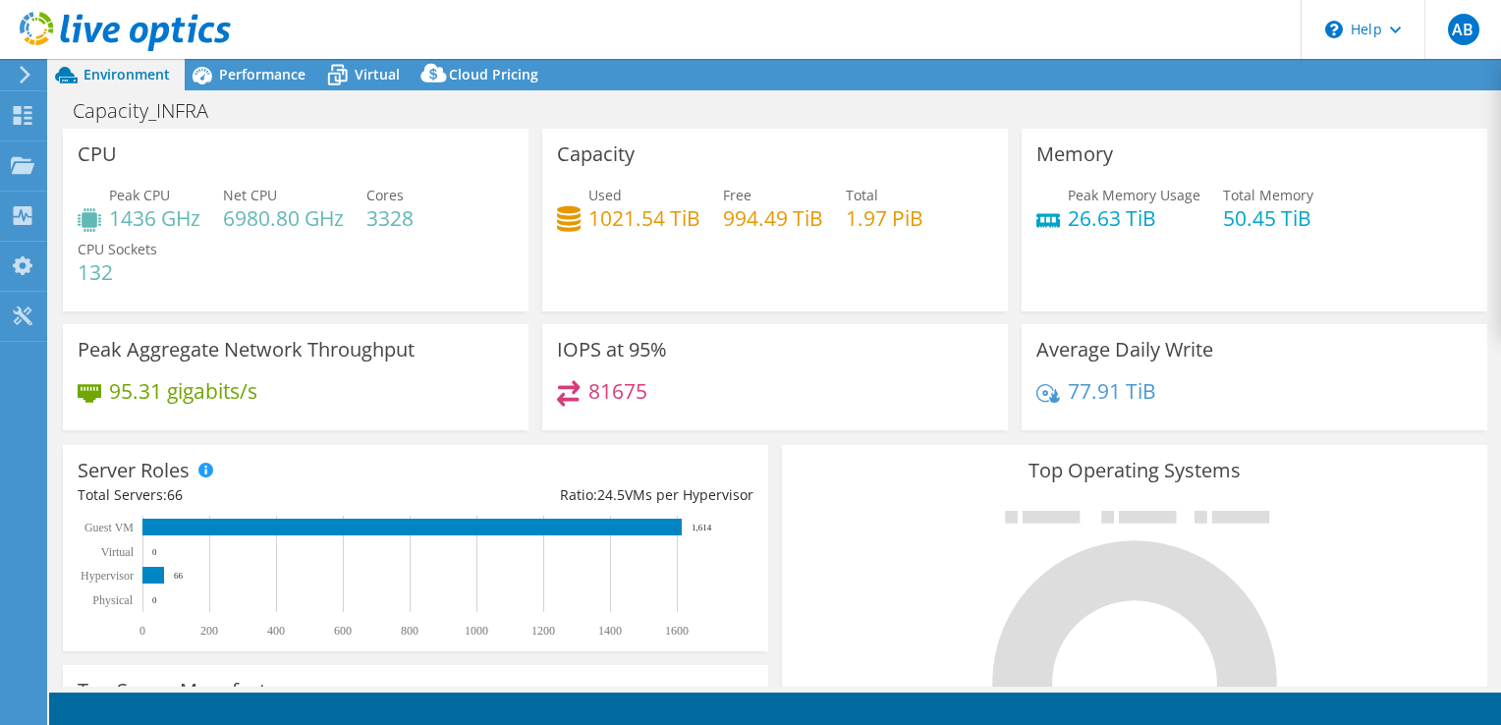
click at [31, 72] on icon at bounding box center [25, 75] width 15 height 18
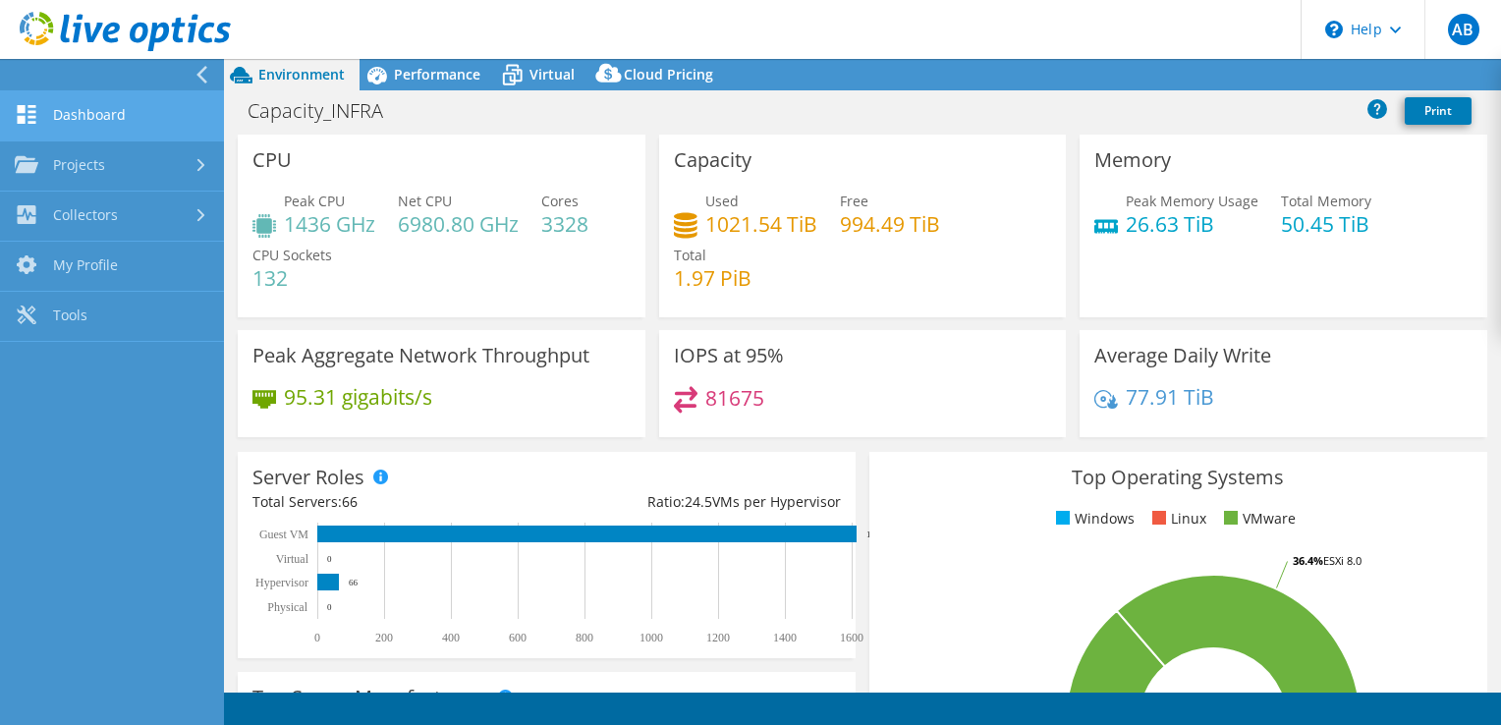
click at [62, 118] on link "Dashboard" at bounding box center [112, 116] width 224 height 50
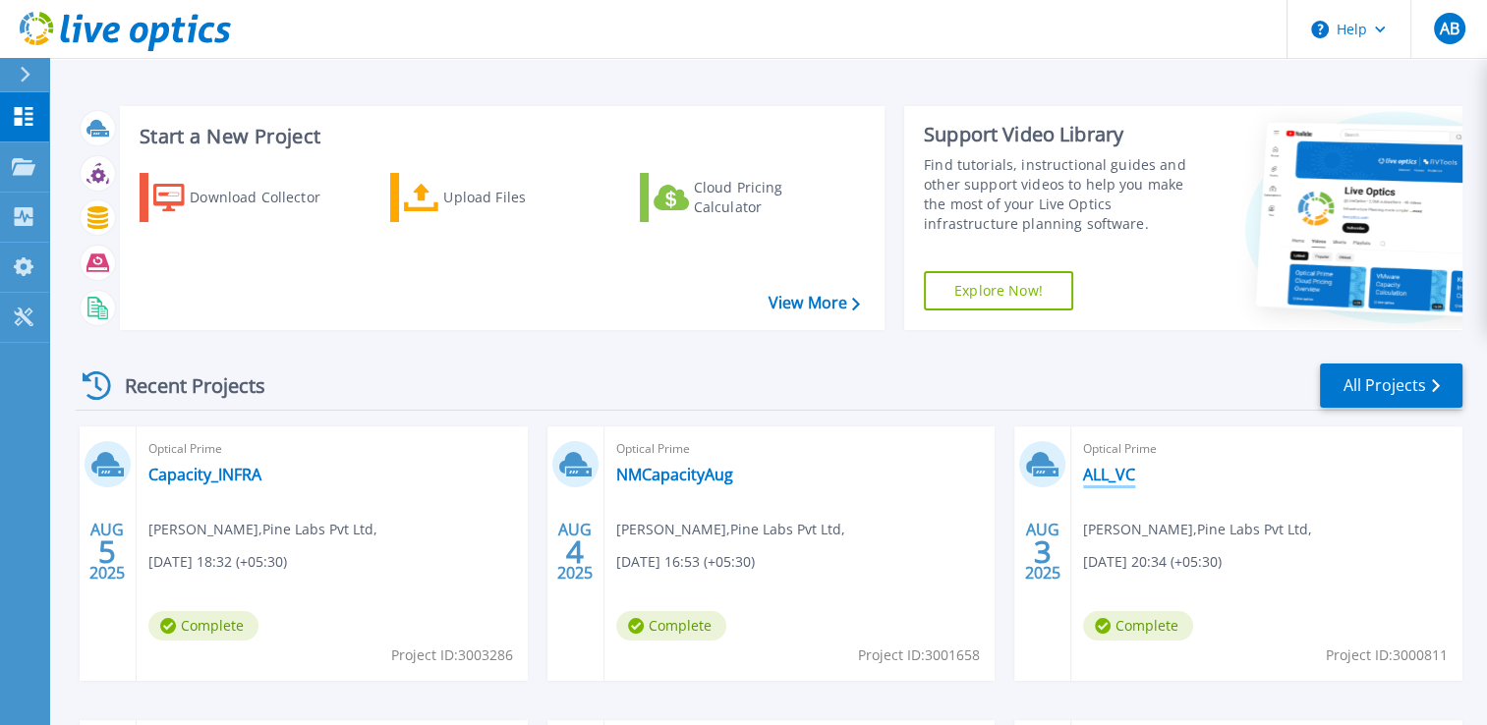
click at [1116, 474] on link "ALL_VC" at bounding box center [1109, 475] width 52 height 20
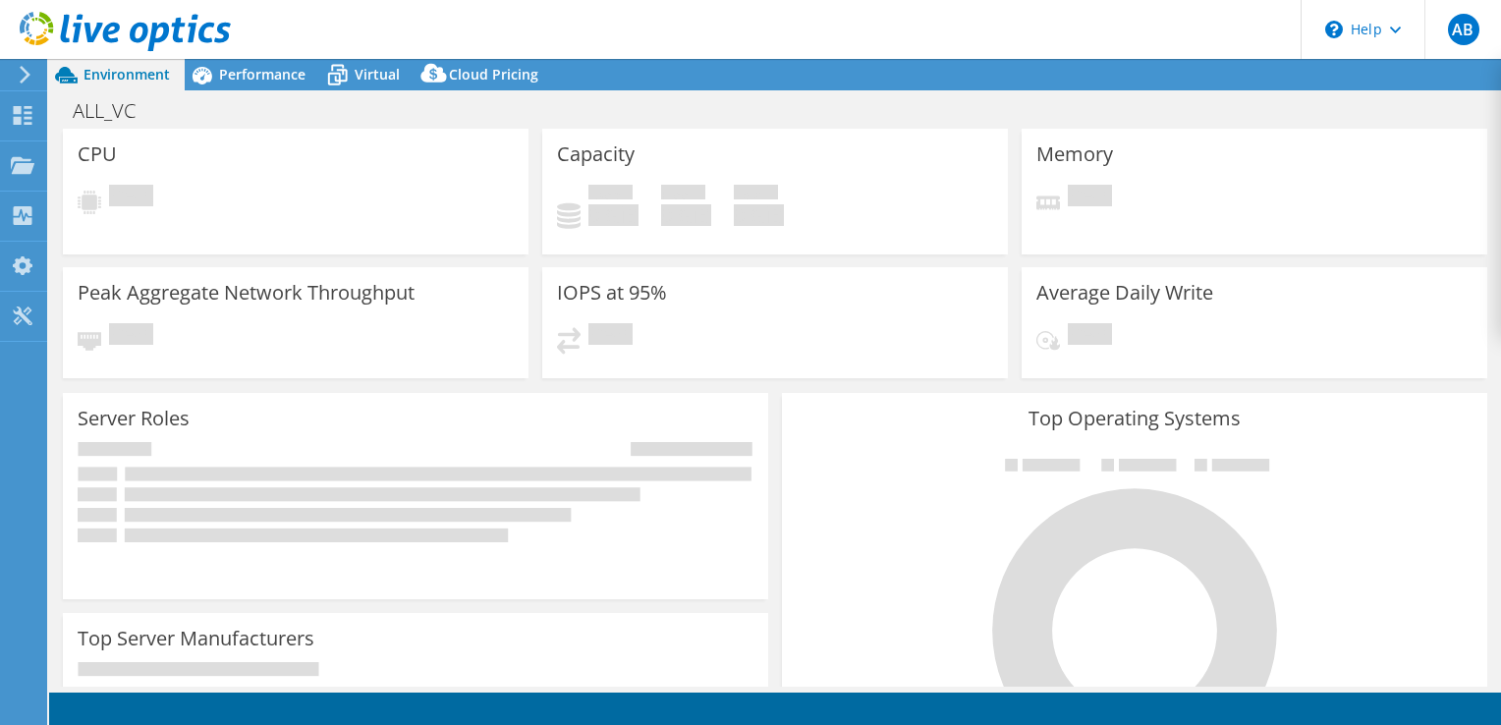
select select "[GEOGRAPHIC_DATA]"
select select "INR"
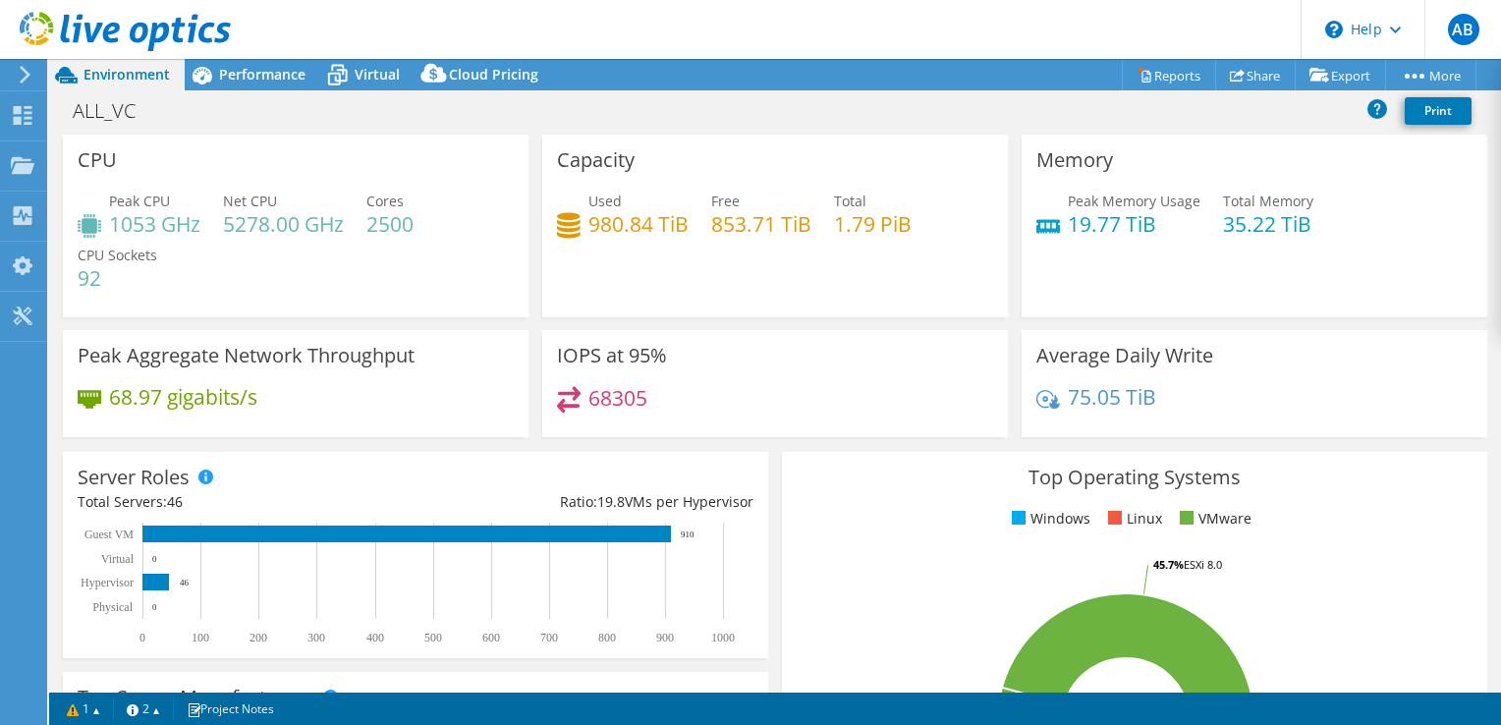
click at [737, 220] on h4 "853.71 TiB" at bounding box center [761, 224] width 100 height 22
click at [737, 238] on div "Used 980.84 TiB Free 853.71 TiB Total 1.79 PiB" at bounding box center [775, 223] width 436 height 64
click at [737, 235] on h4 "853.71 TiB" at bounding box center [761, 224] width 100 height 22
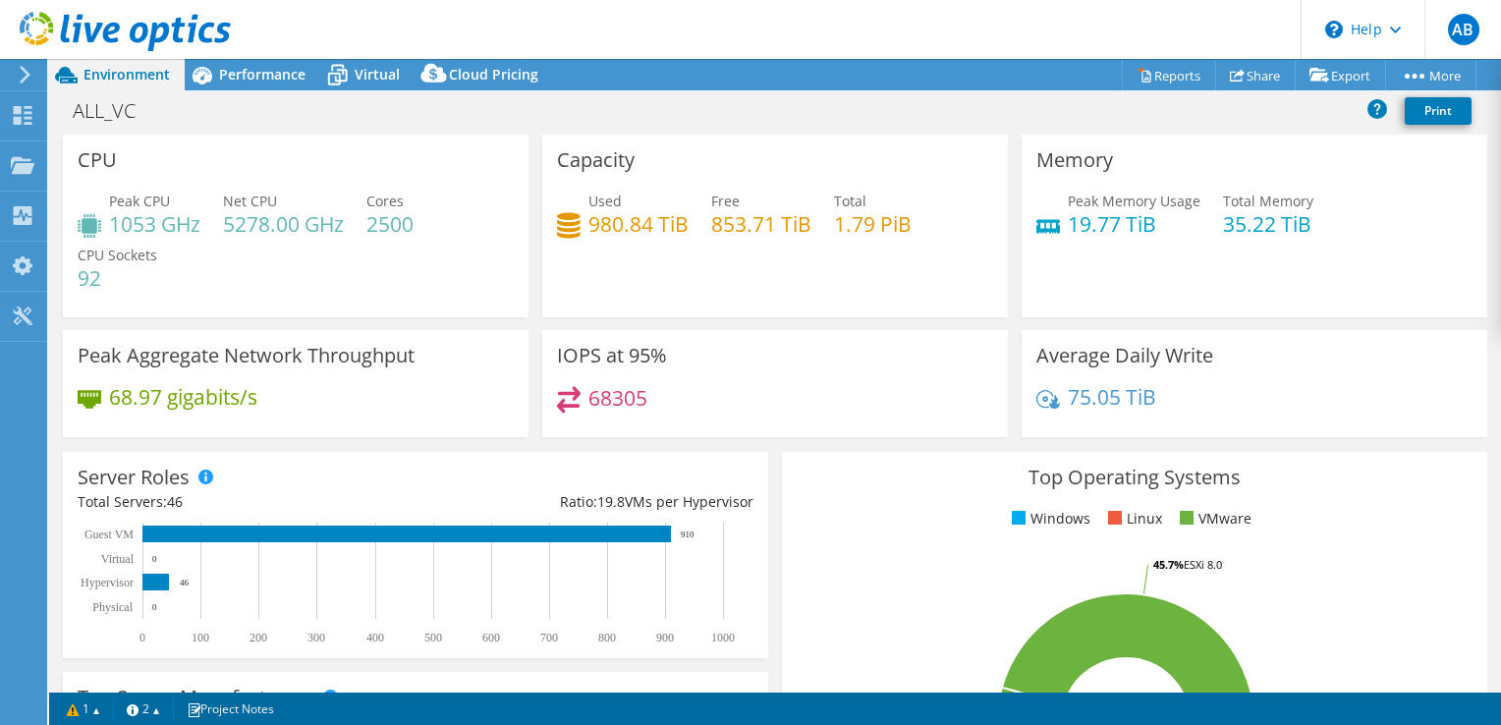
drag, startPoint x: 737, startPoint y: 235, endPoint x: 747, endPoint y: 291, distance: 56.9
click at [747, 291] on div "Capacity Used 980.84 TiB Free 853.71 TiB Total 1.79 PiB" at bounding box center [775, 226] width 466 height 183
click at [29, 71] on icon at bounding box center [25, 75] width 15 height 18
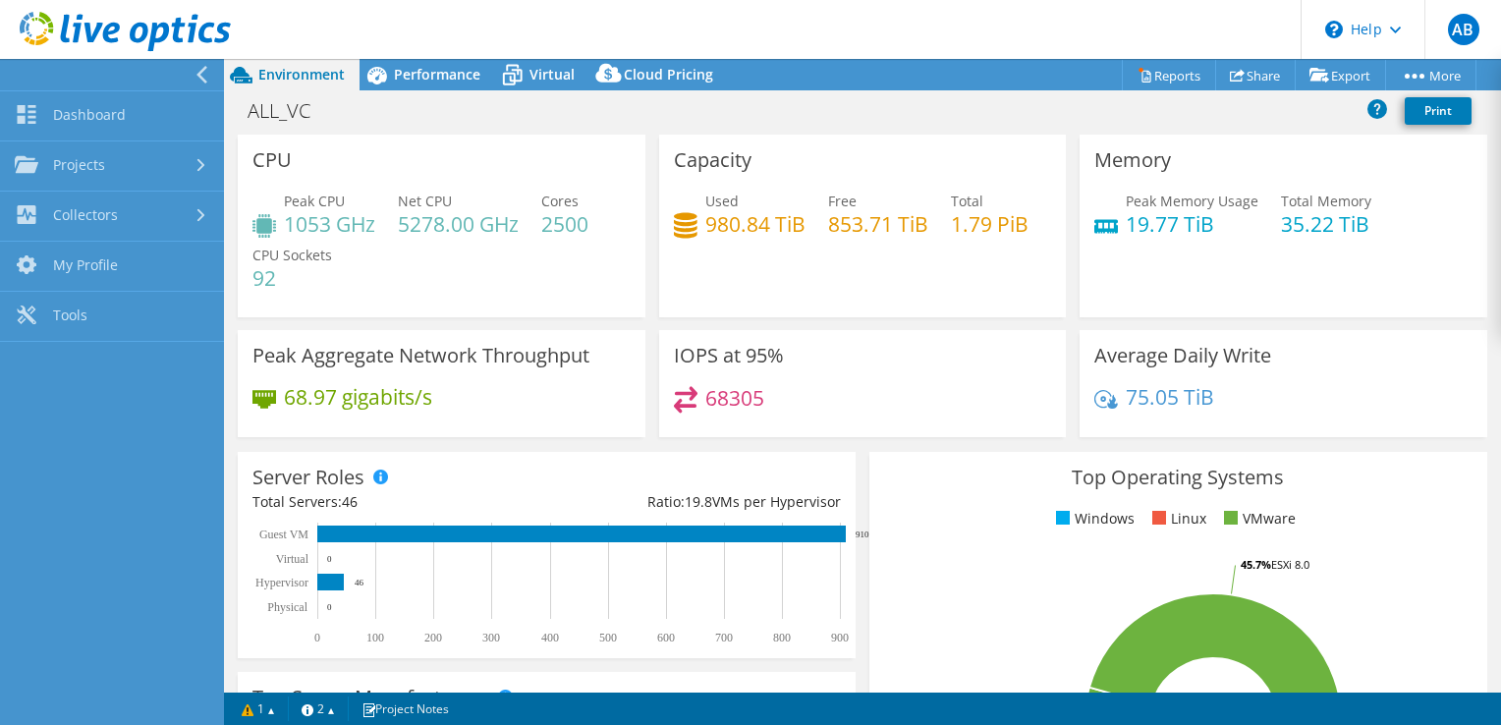
click at [207, 61] on div at bounding box center [115, 33] width 231 height 66
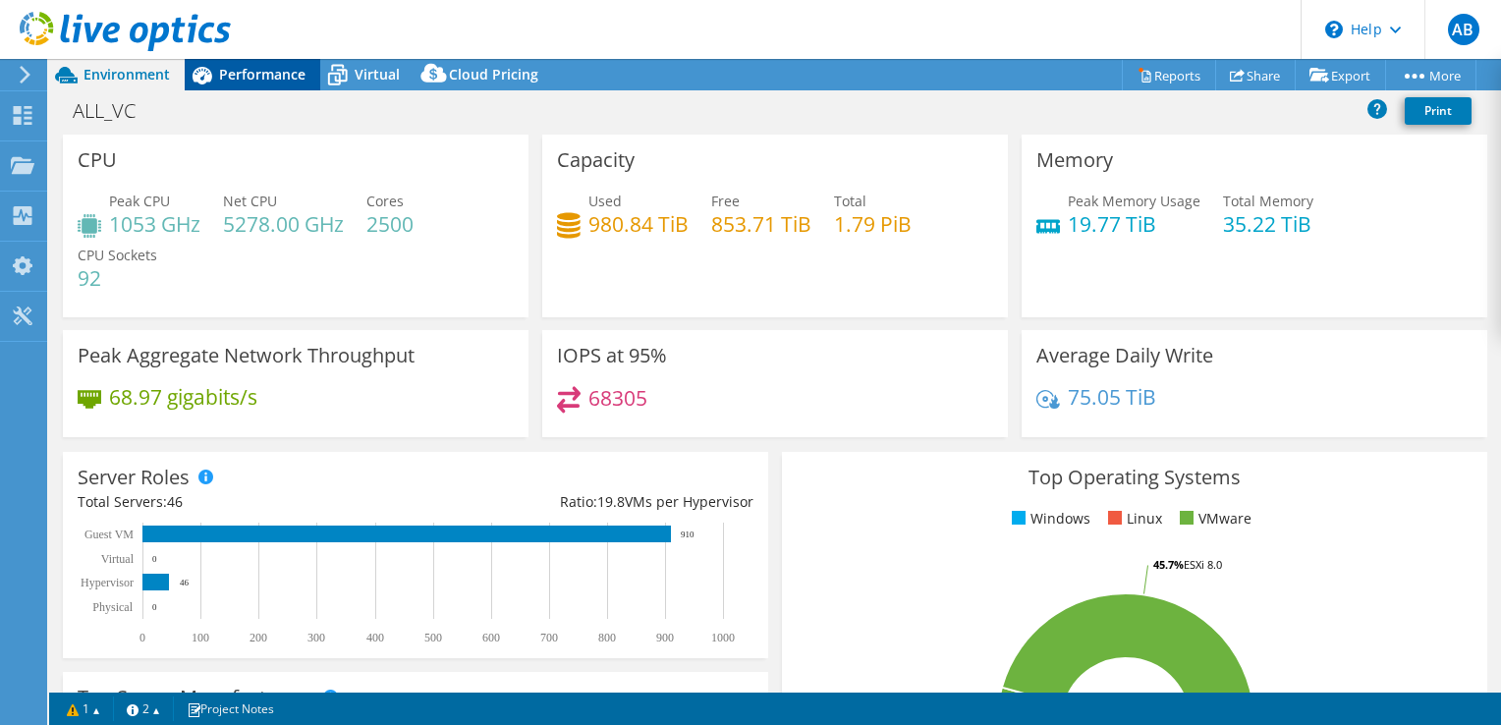
click at [248, 73] on span "Performance" at bounding box center [262, 74] width 86 height 19
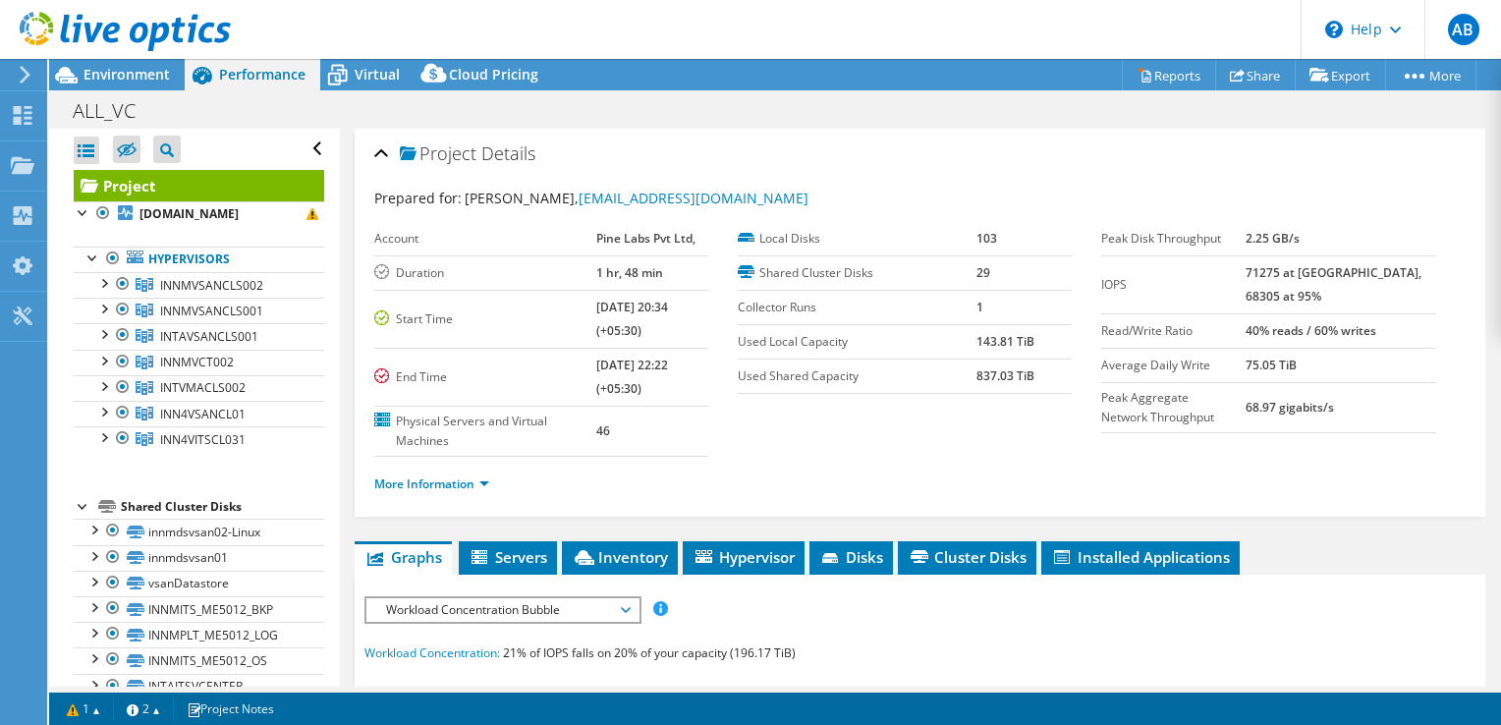
click at [353, 56] on header "AB End User [PERSON_NAME] [EMAIL_ADDRESS][DOMAIN_NAME] Pine Labs Pvt Ltd, My Pr…" at bounding box center [750, 29] width 1501 height 59
click at [376, 73] on span "Virtual" at bounding box center [377, 74] width 45 height 19
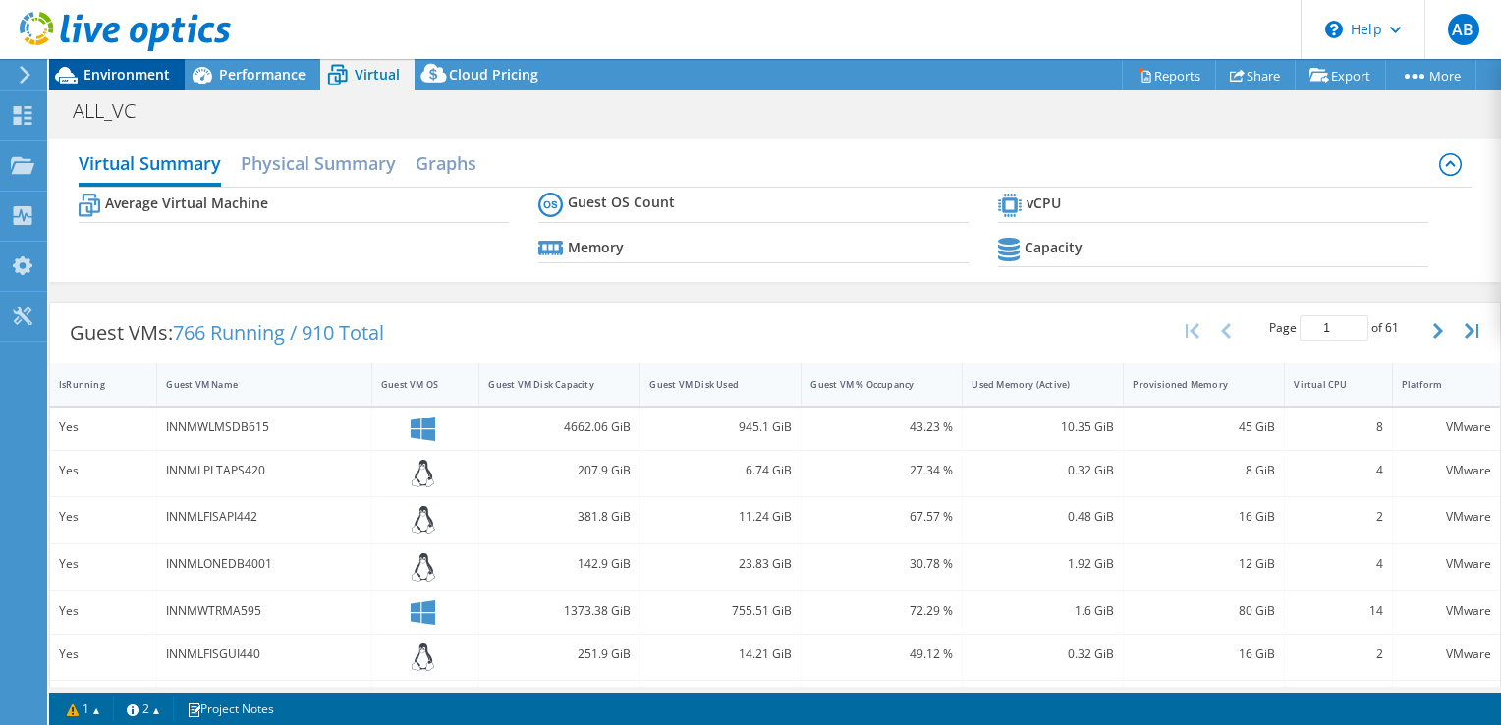
click at [94, 71] on span "Environment" at bounding box center [127, 74] width 86 height 19
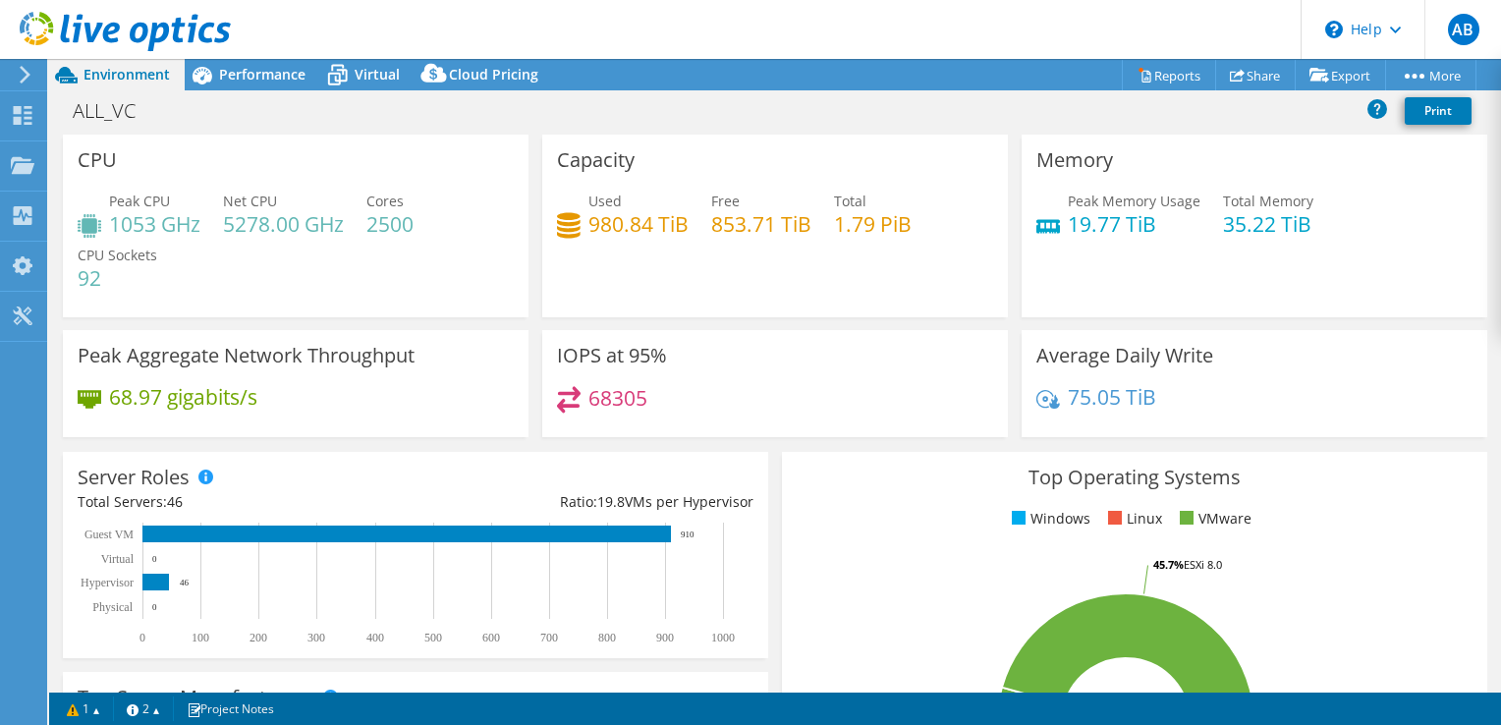
click at [281, 91] on div "ALL_VC Print" at bounding box center [775, 112] width 1452 height 44
click at [280, 78] on span "Performance" at bounding box center [262, 74] width 86 height 19
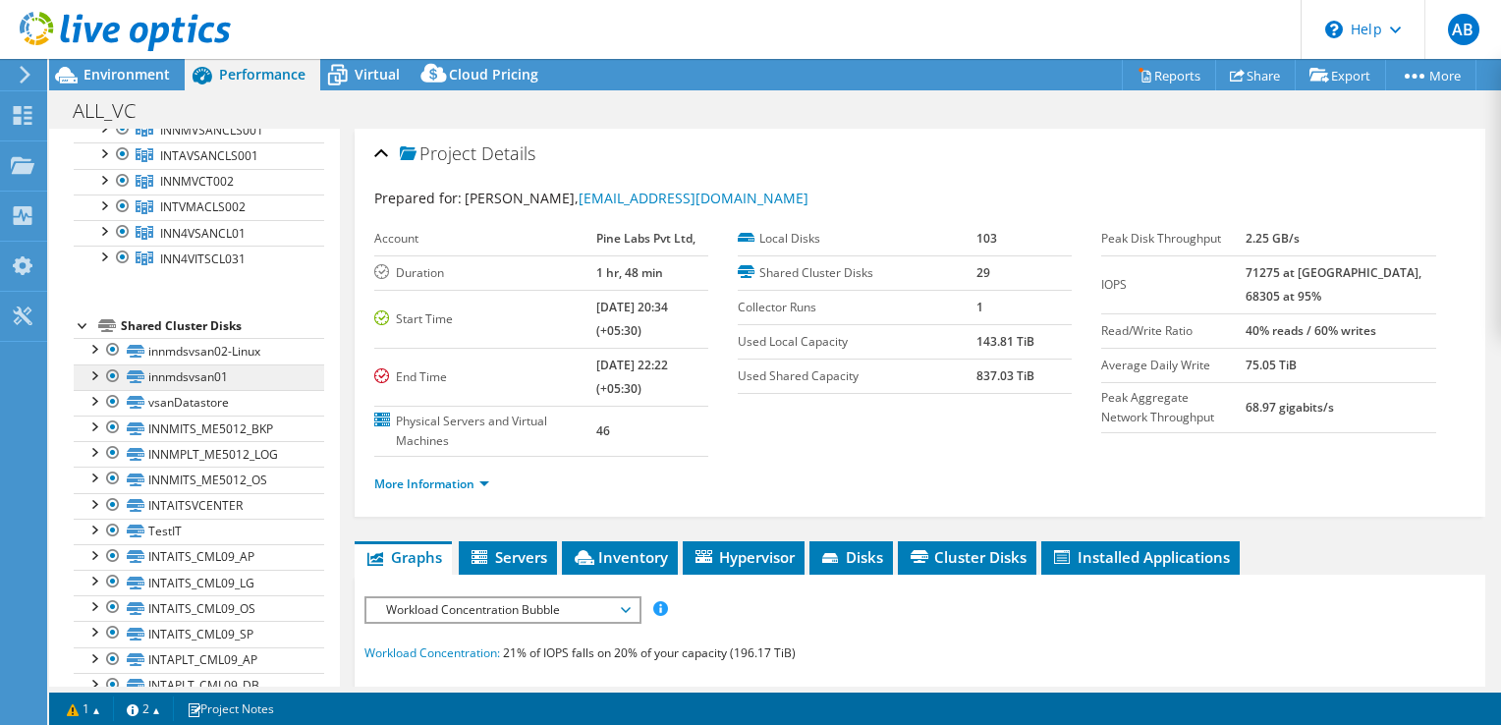
scroll to position [197, 0]
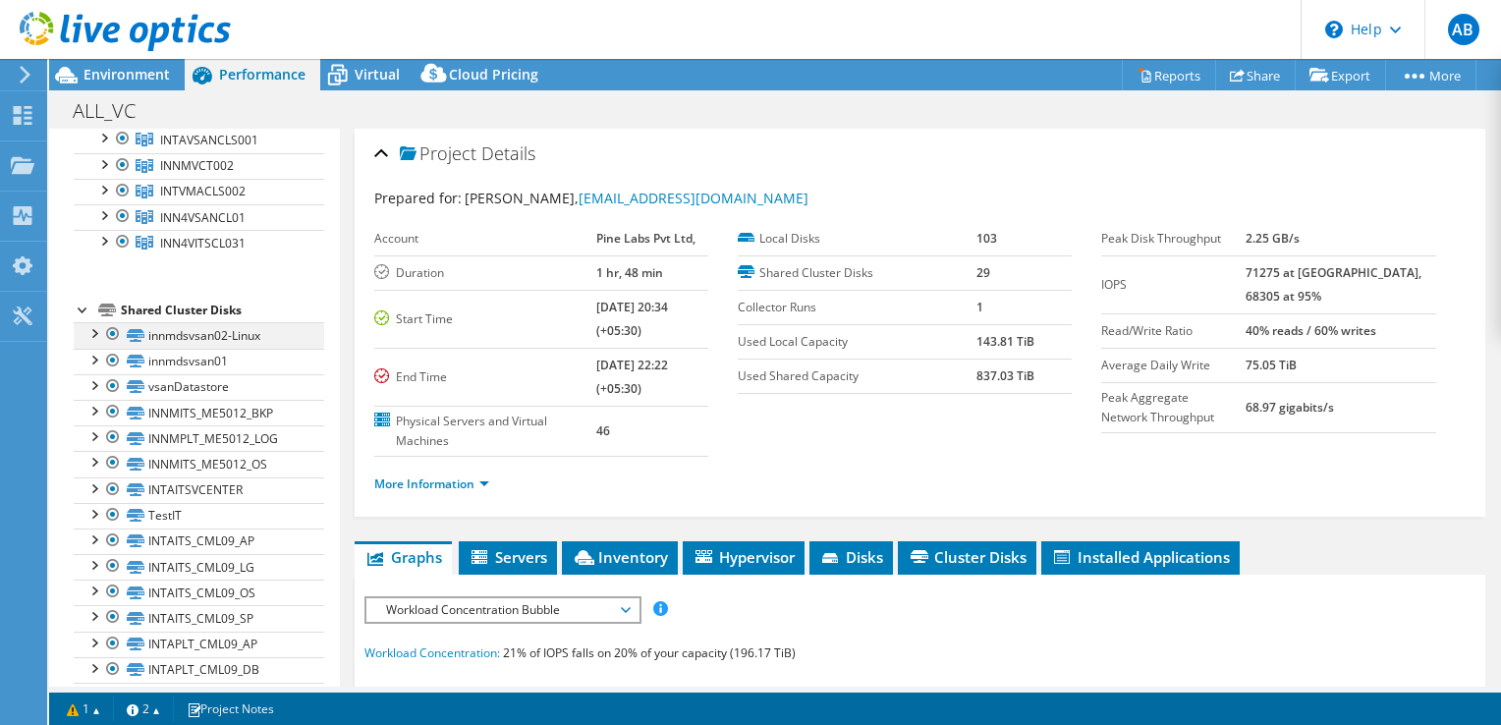
click at [109, 328] on div at bounding box center [113, 334] width 20 height 24
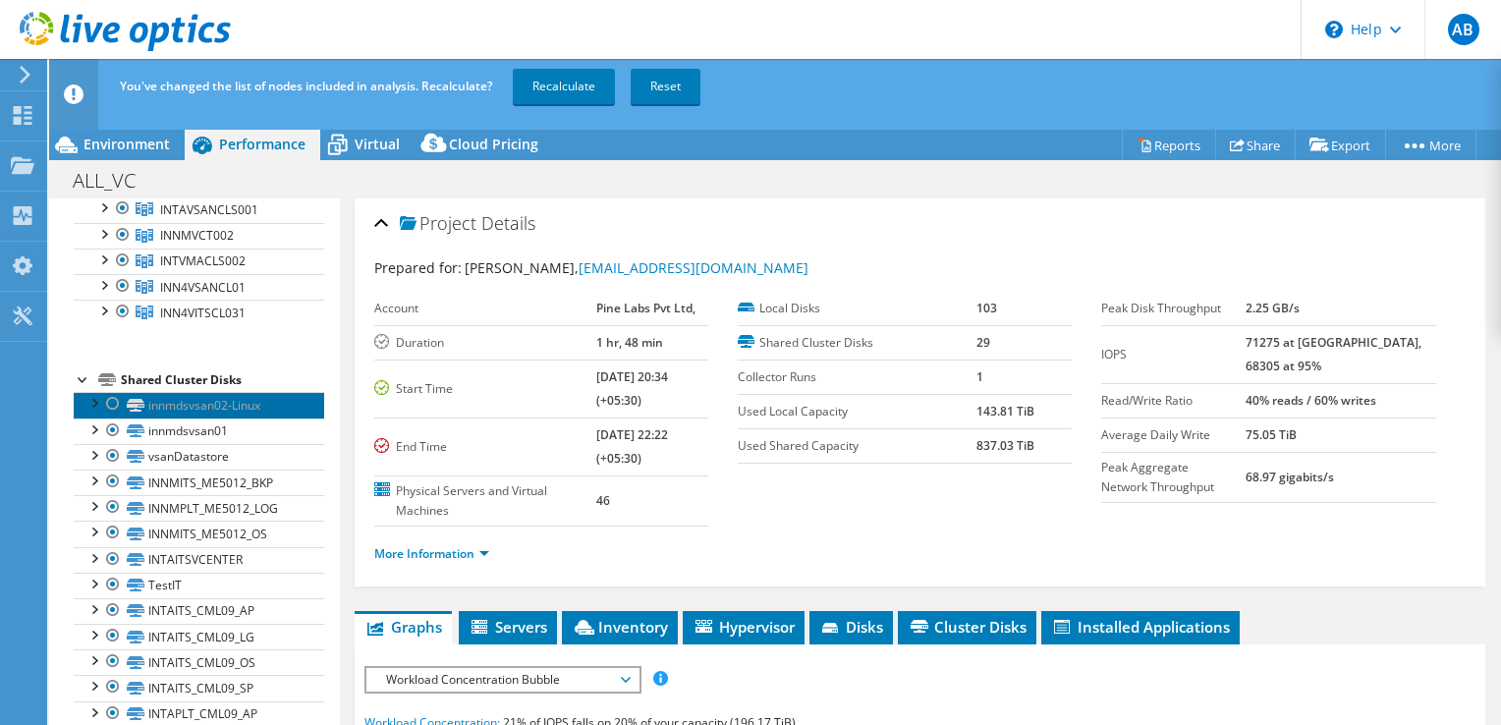
click at [123, 406] on link "innmdsvsan02-Linux" at bounding box center [199, 405] width 251 height 26
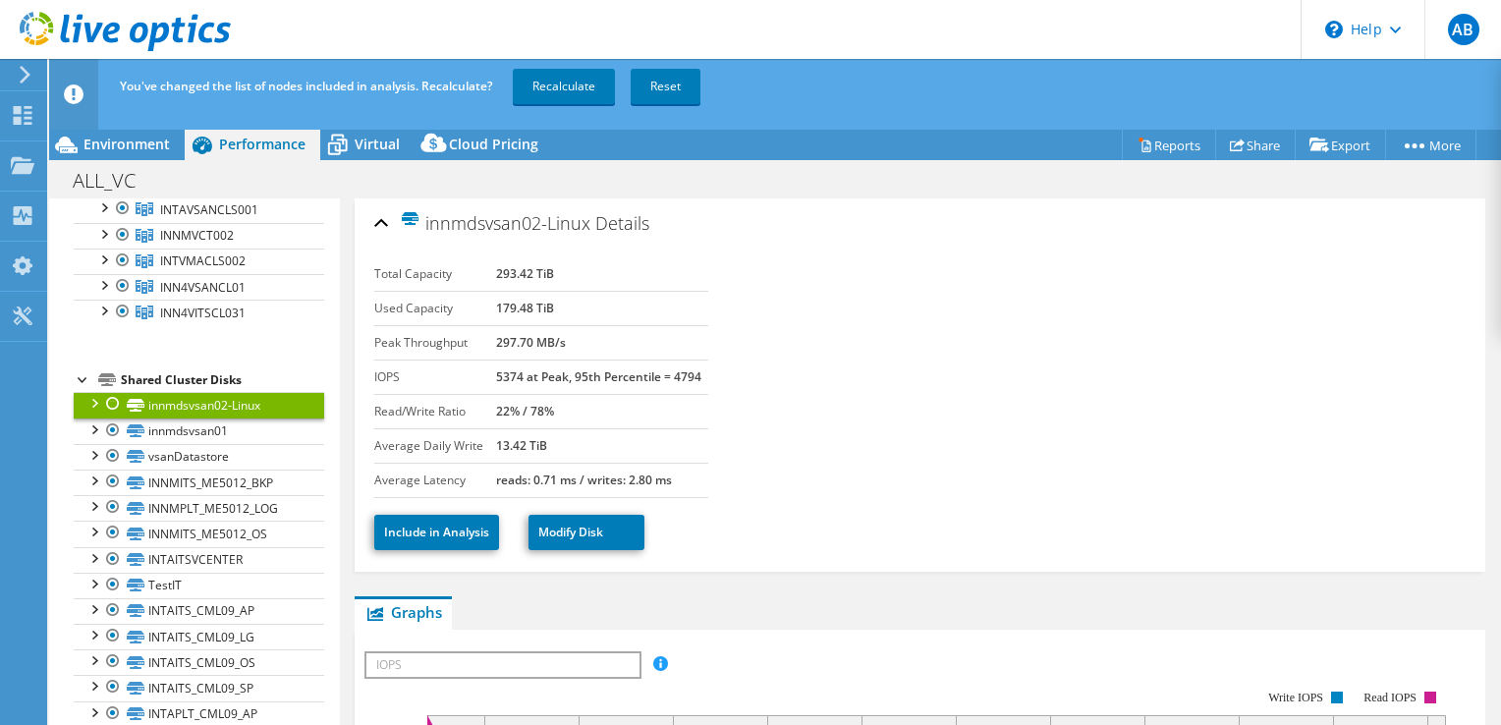
click at [113, 401] on div at bounding box center [113, 404] width 20 height 24
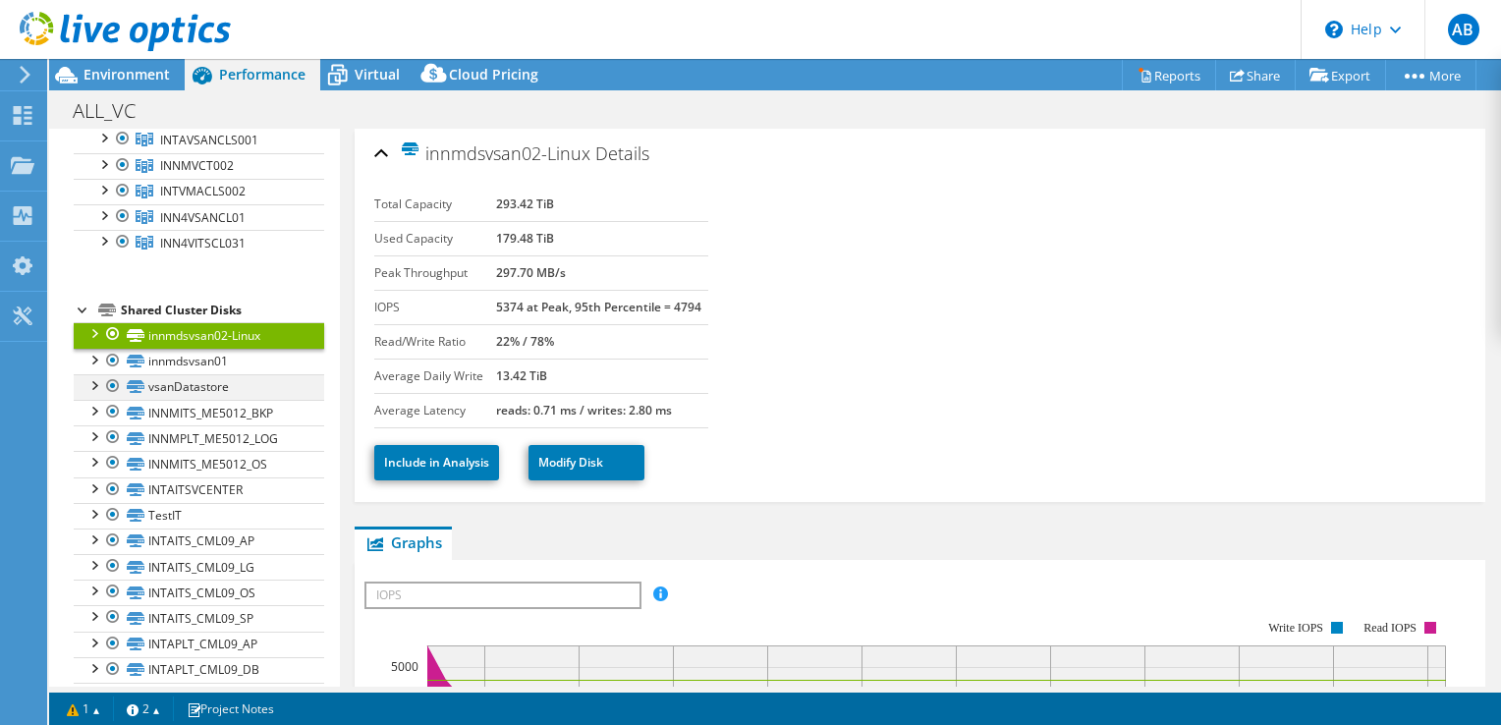
click at [110, 387] on div at bounding box center [113, 386] width 20 height 24
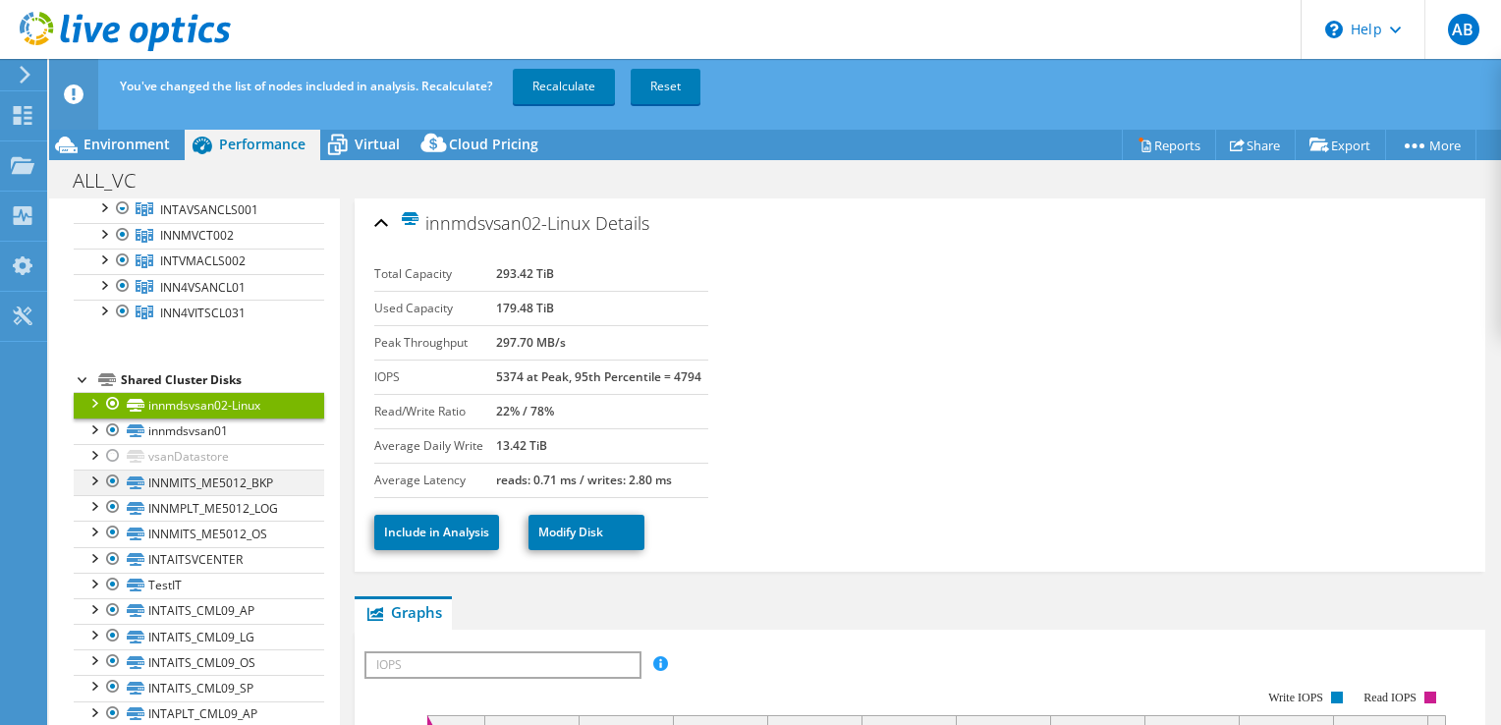
click at [111, 479] on div at bounding box center [113, 482] width 20 height 24
click at [111, 503] on div at bounding box center [113, 507] width 20 height 24
click at [119, 540] on div at bounding box center [113, 533] width 20 height 24
click at [105, 556] on div at bounding box center [113, 559] width 20 height 24
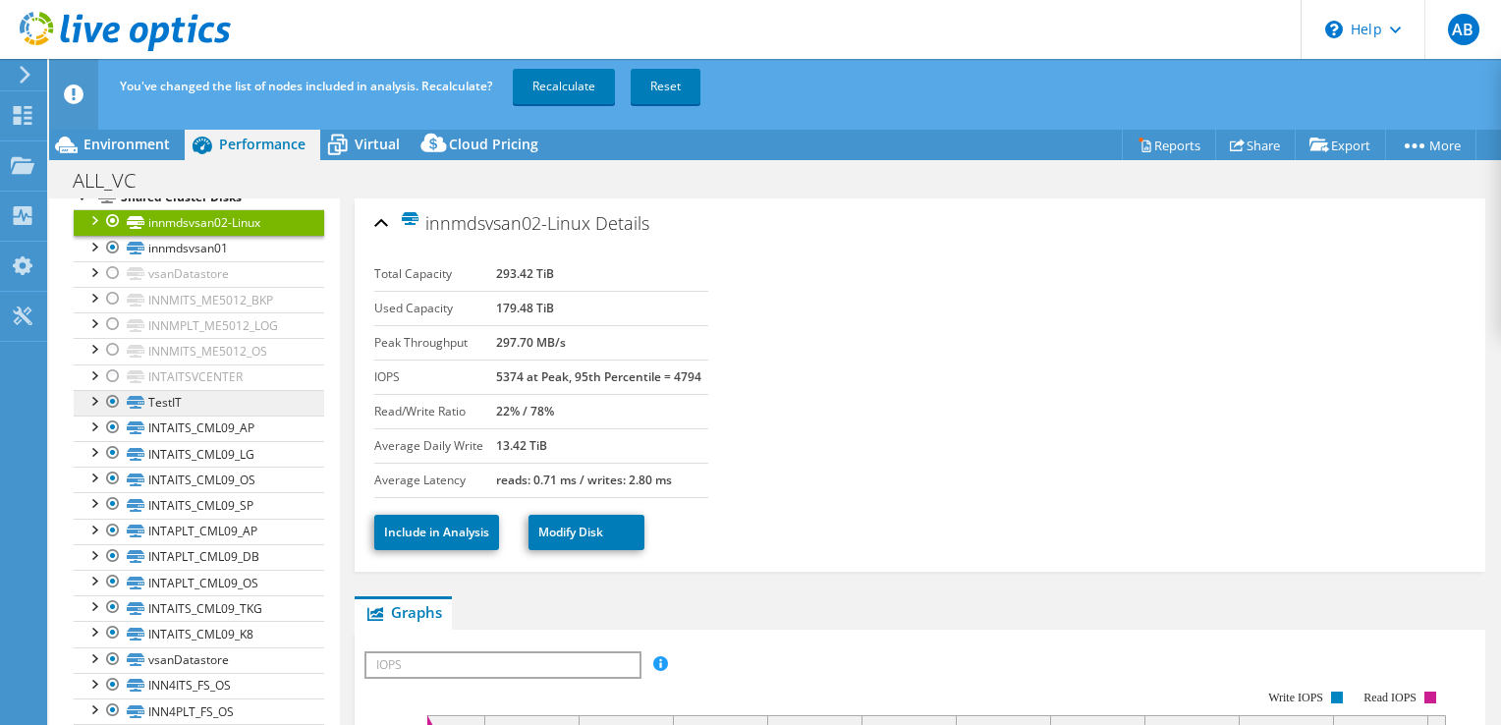
scroll to position [393, 0]
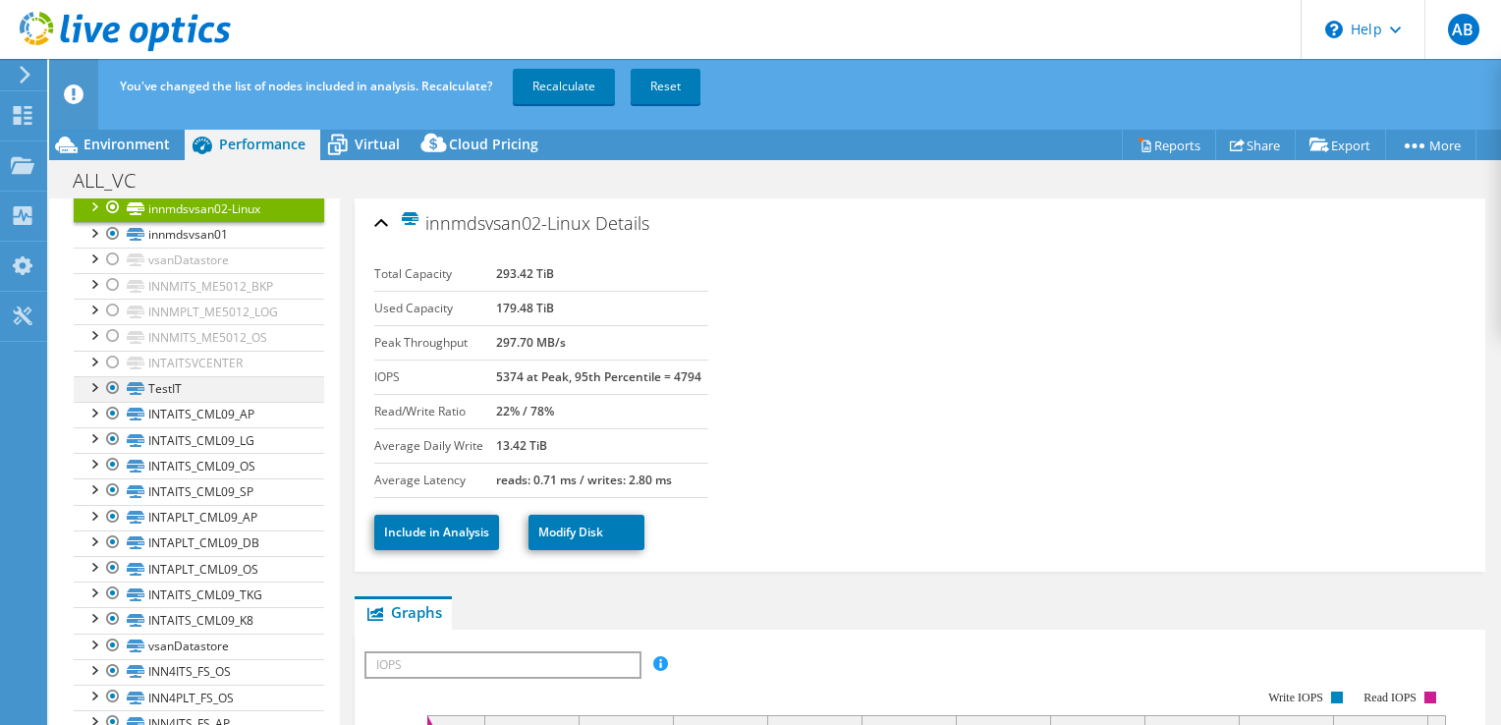
click at [110, 383] on div at bounding box center [113, 388] width 20 height 24
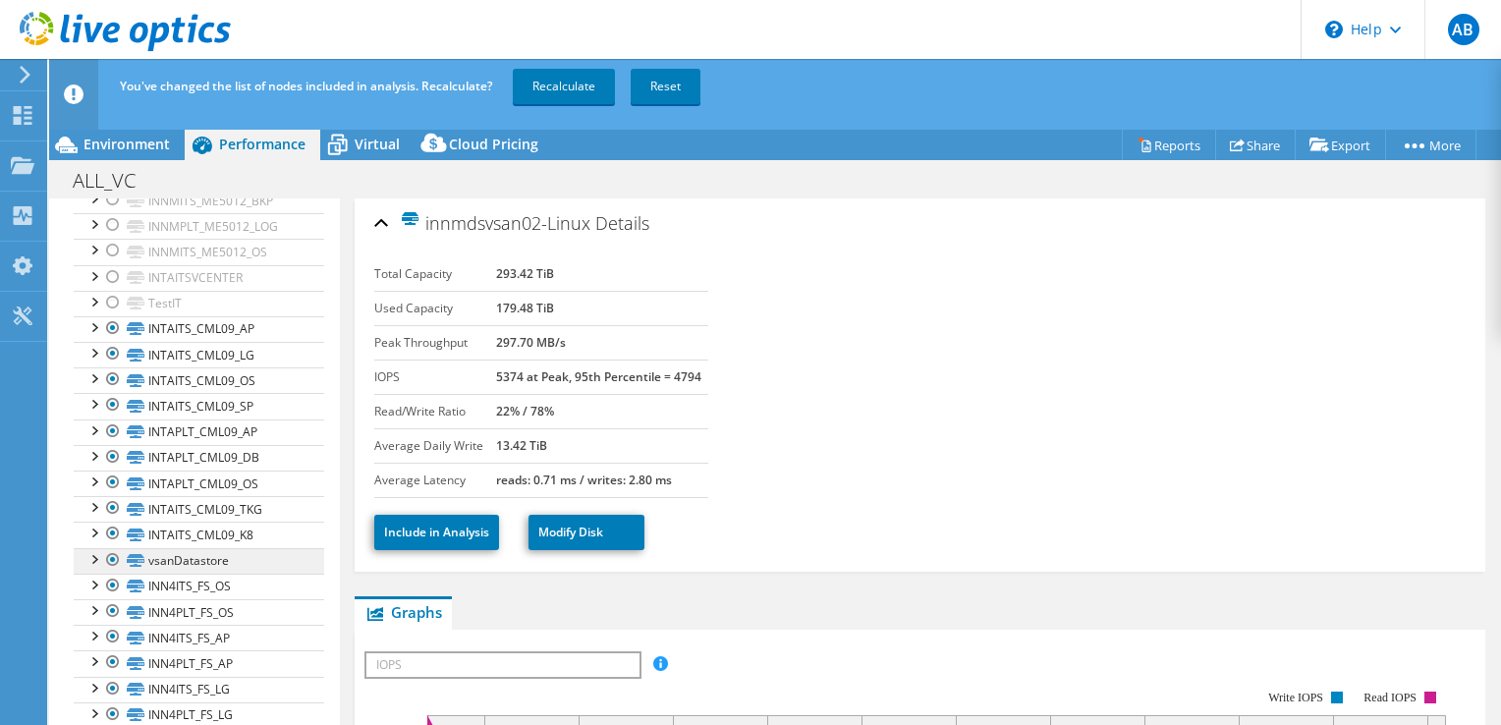
scroll to position [594, 0]
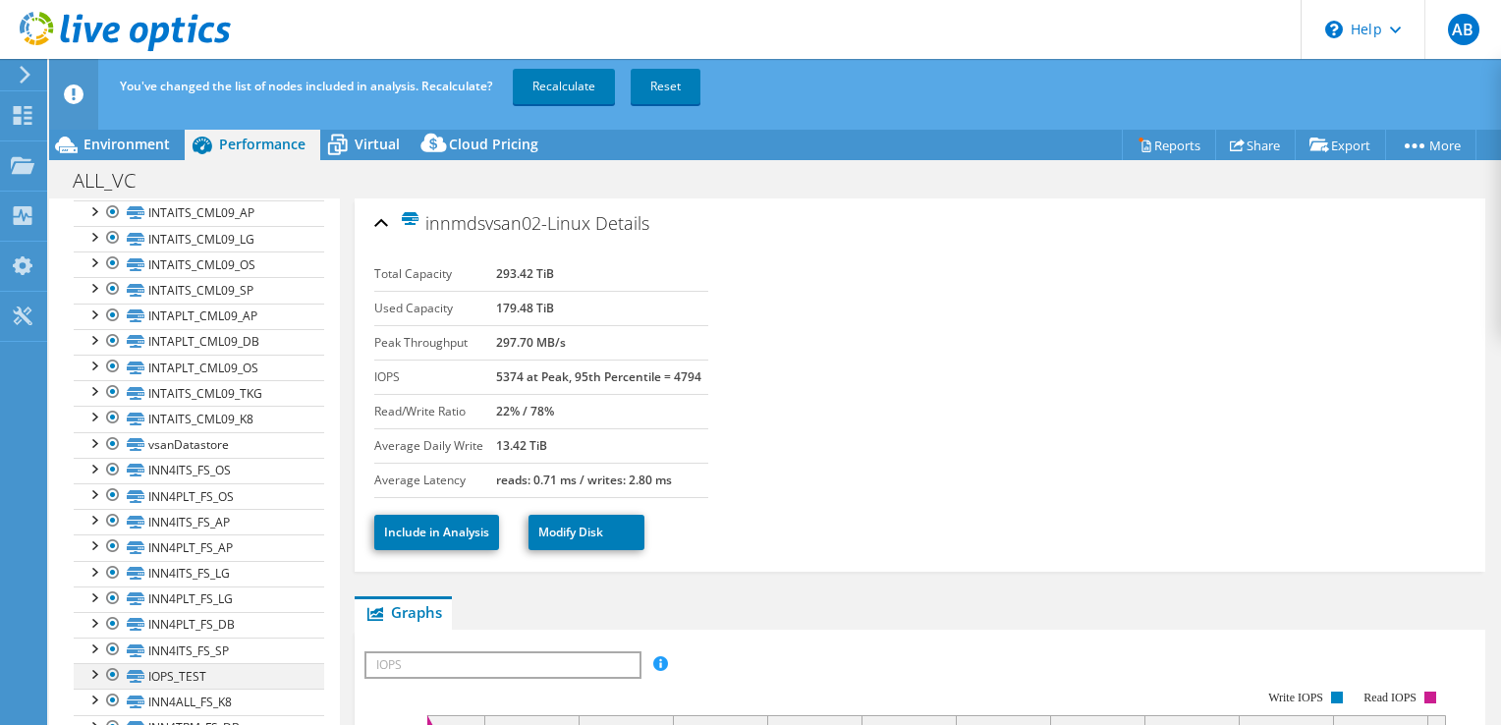
click at [112, 664] on div at bounding box center [113, 675] width 20 height 24
click at [114, 689] on div at bounding box center [113, 701] width 20 height 24
click at [108, 717] on div at bounding box center [113, 727] width 20 height 24
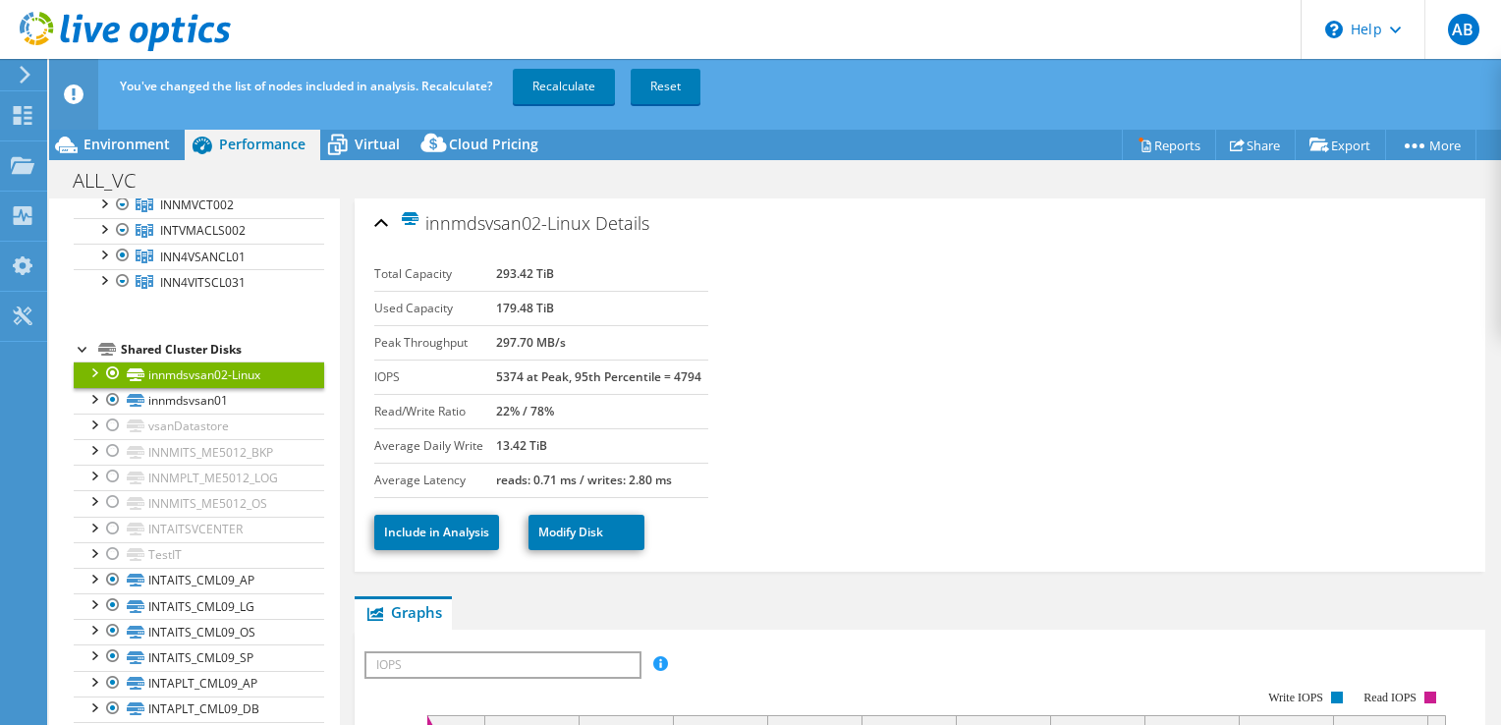
scroll to position [5, 0]
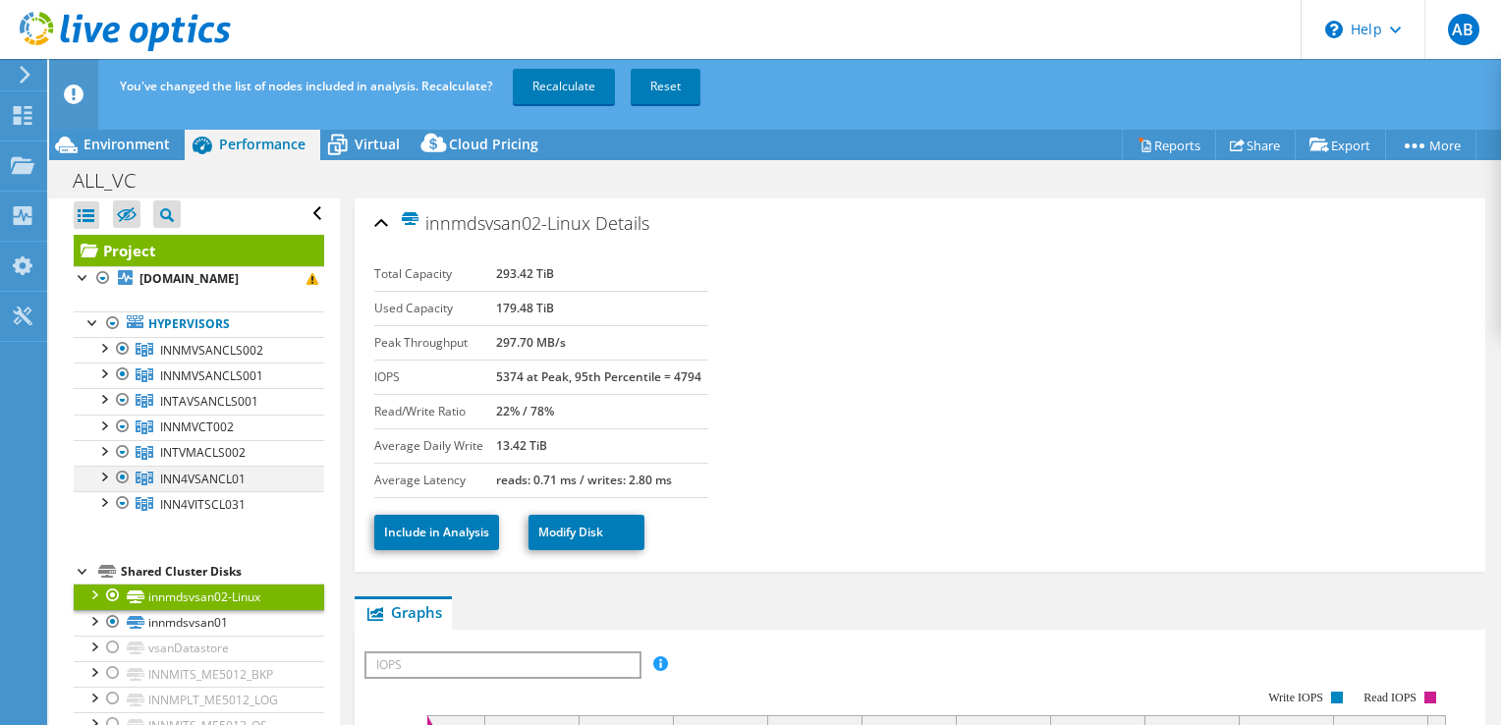
click at [120, 478] on div at bounding box center [123, 478] width 20 height 24
click at [568, 82] on link "Recalculate" at bounding box center [564, 86] width 102 height 35
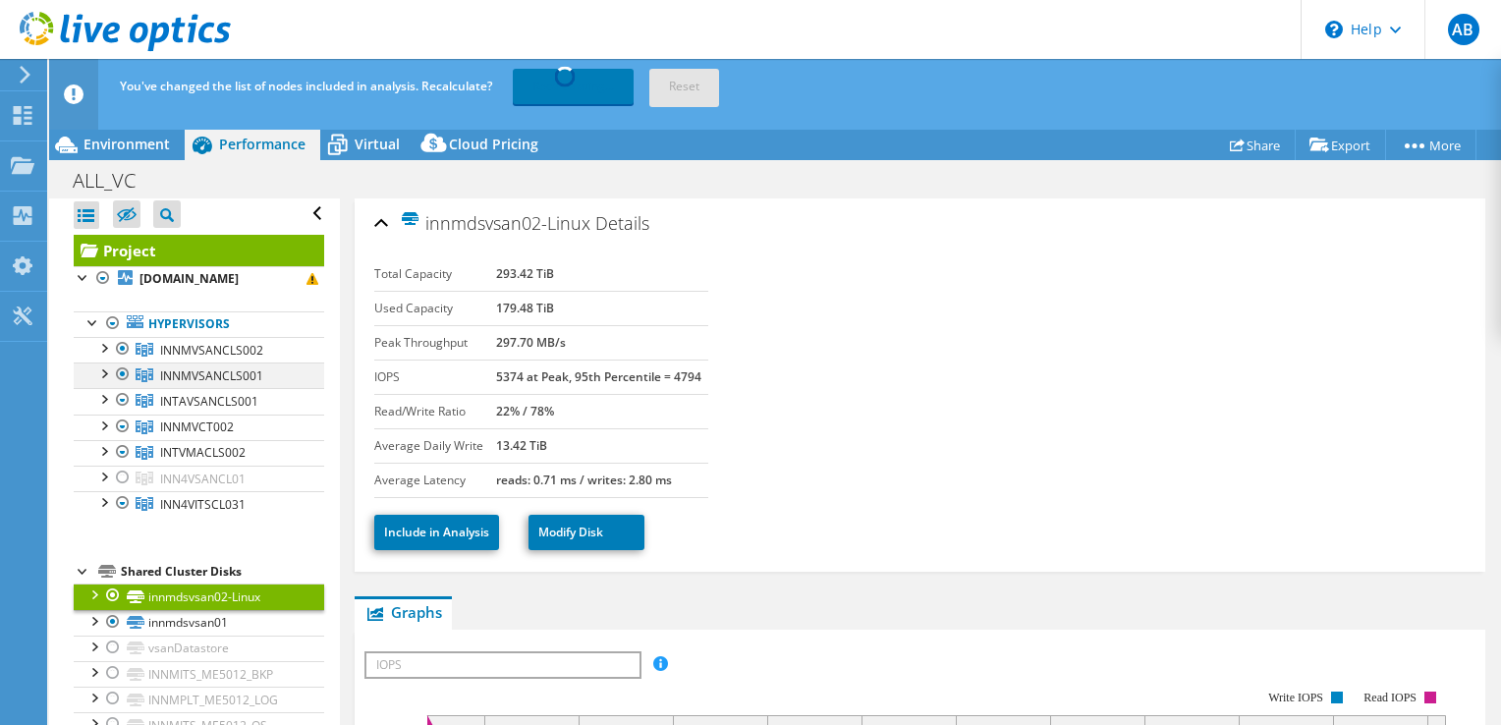
click at [107, 374] on div at bounding box center [103, 373] width 20 height 20
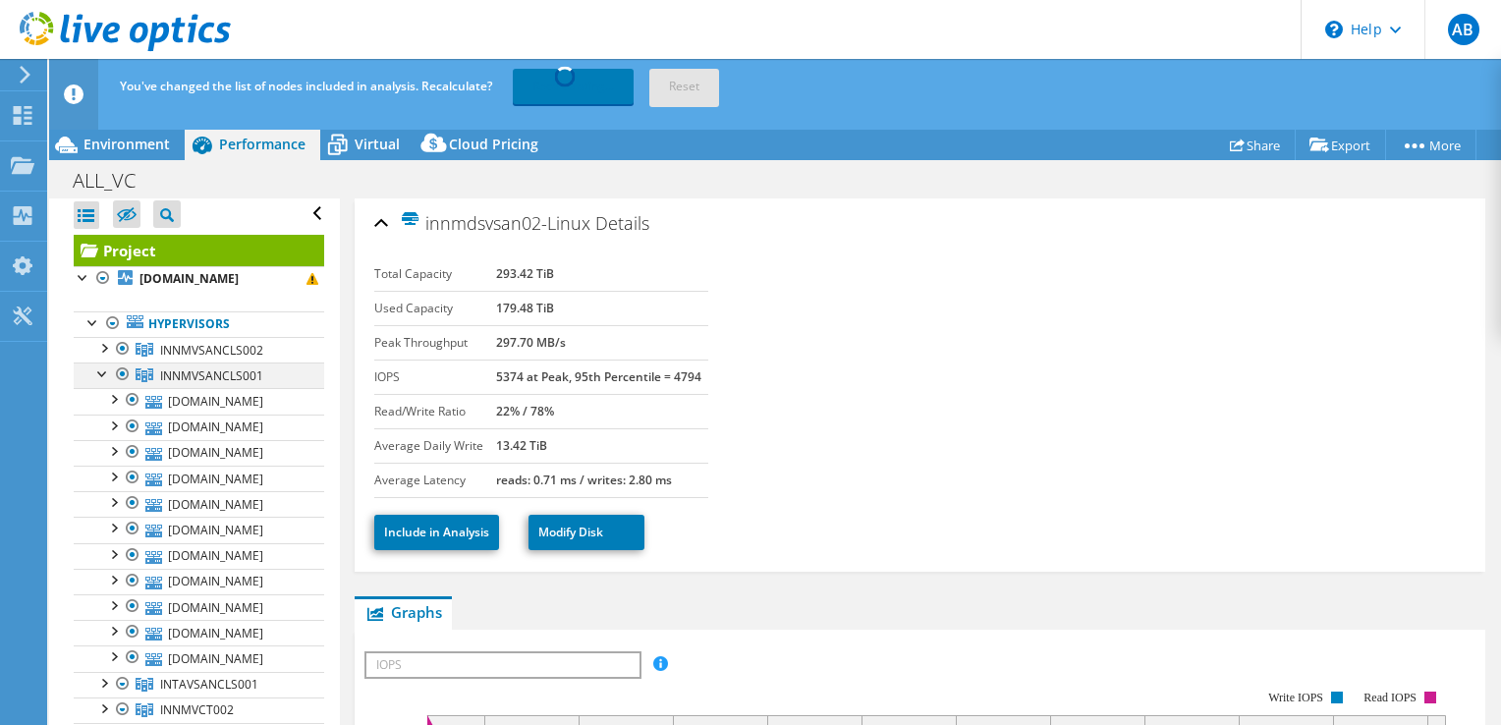
click at [107, 374] on div at bounding box center [103, 373] width 20 height 20
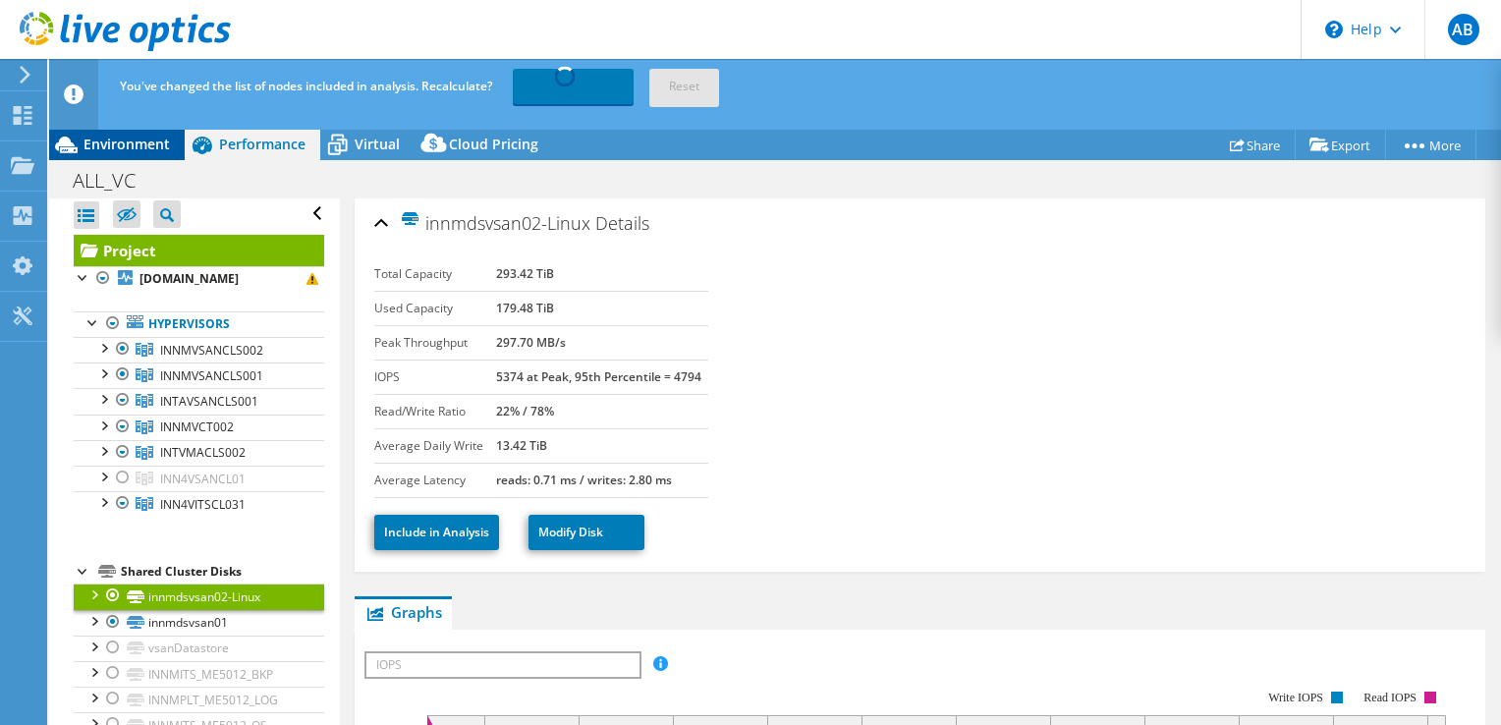
click at [169, 148] on div "Environment" at bounding box center [117, 144] width 136 height 31
